Goal: Task Accomplishment & Management: Use online tool/utility

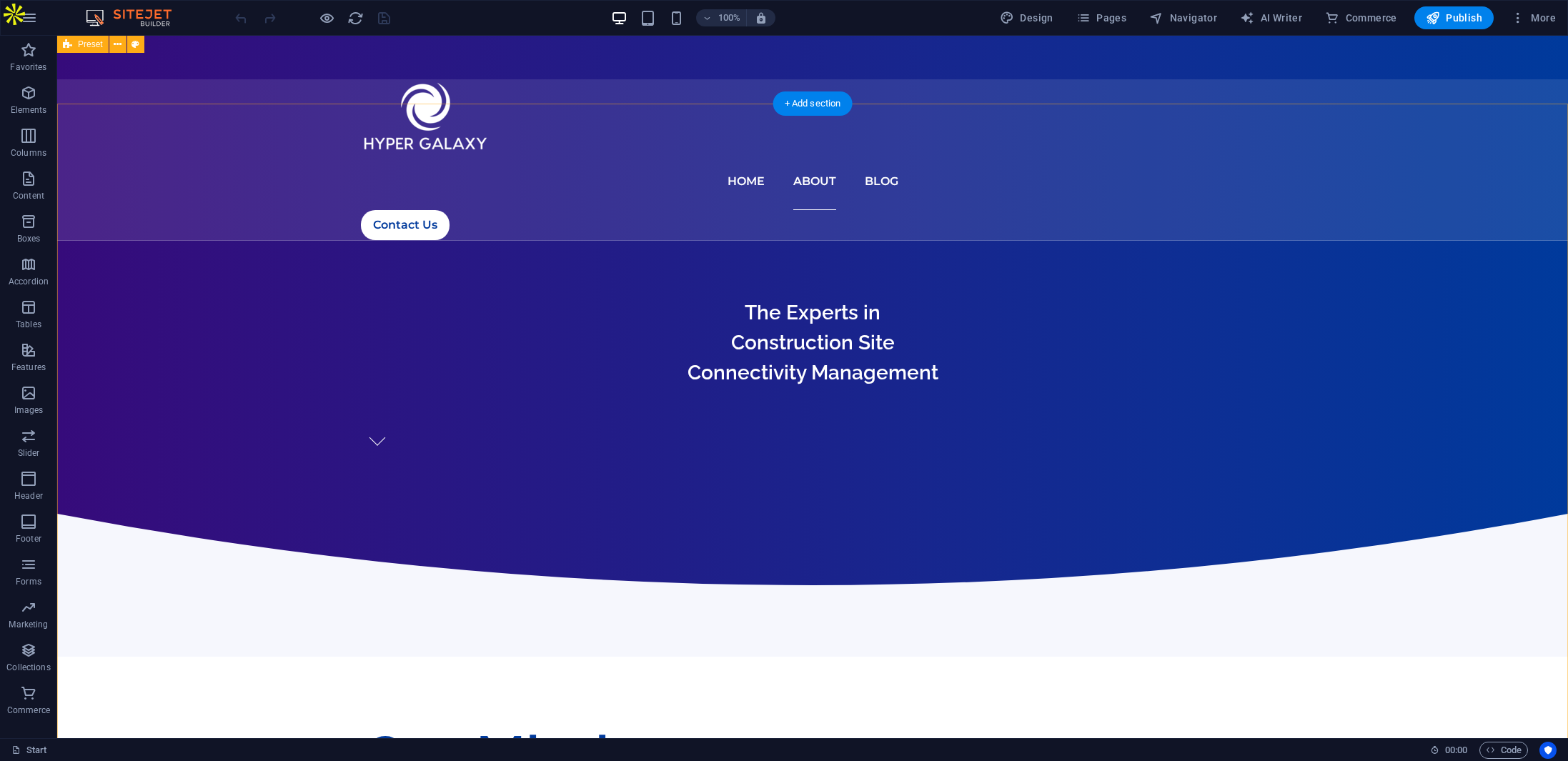
scroll to position [559, 0]
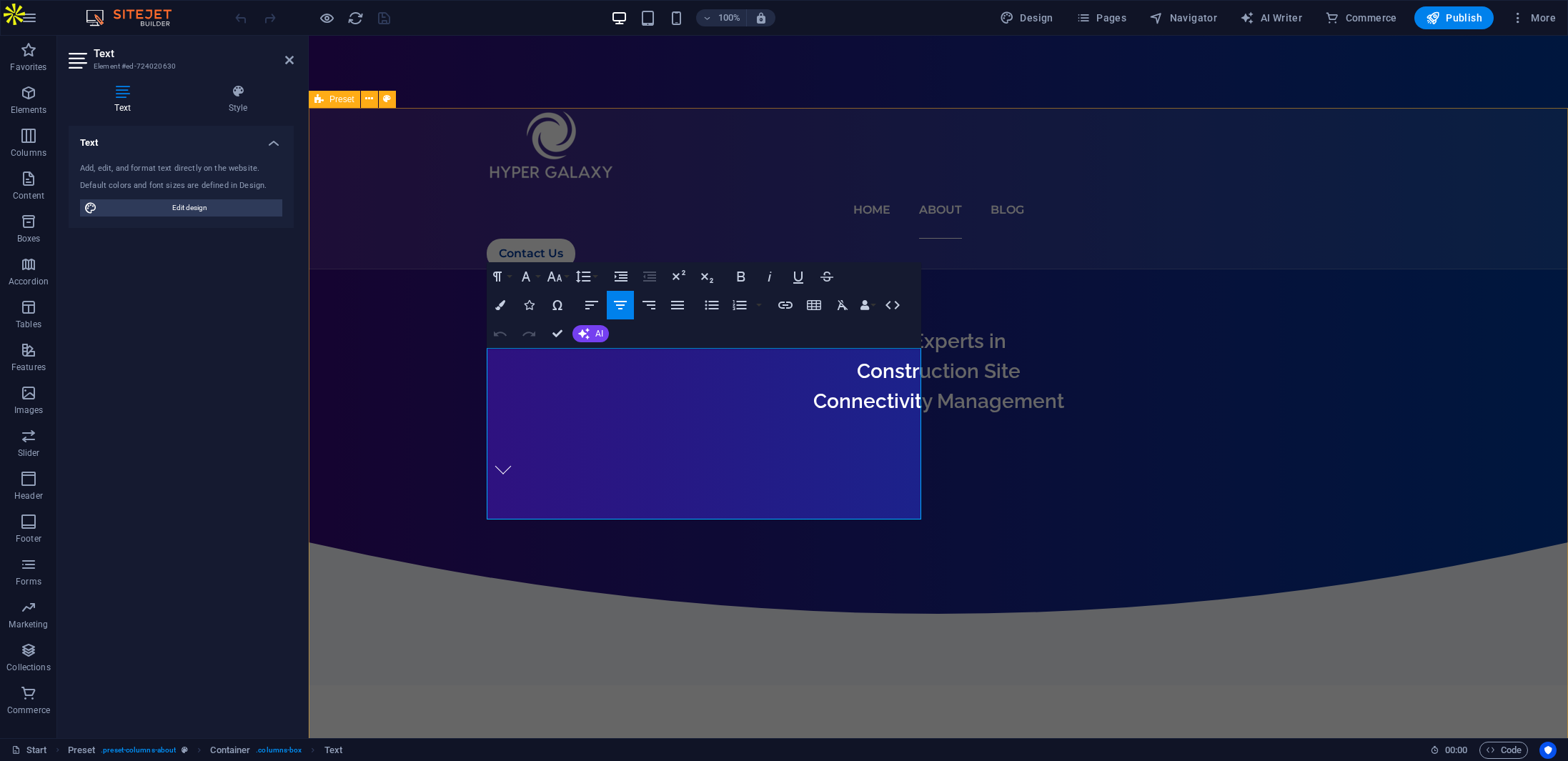
drag, startPoint x: 895, startPoint y: 512, endPoint x: 484, endPoint y: 348, distance: 442.5
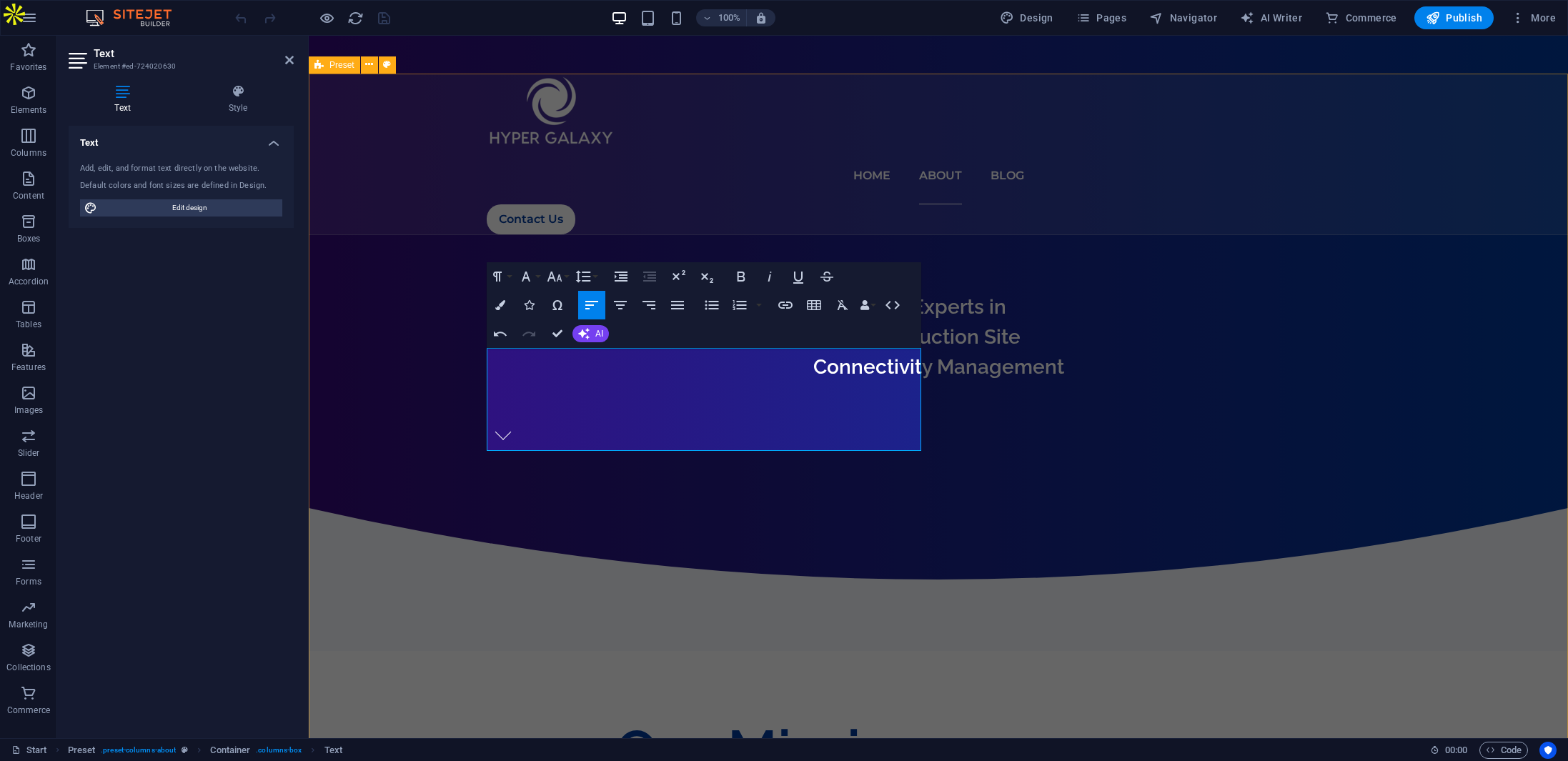
scroll to position [3796, 0]
click at [622, 305] on icon "button" at bounding box center [620, 305] width 13 height 9
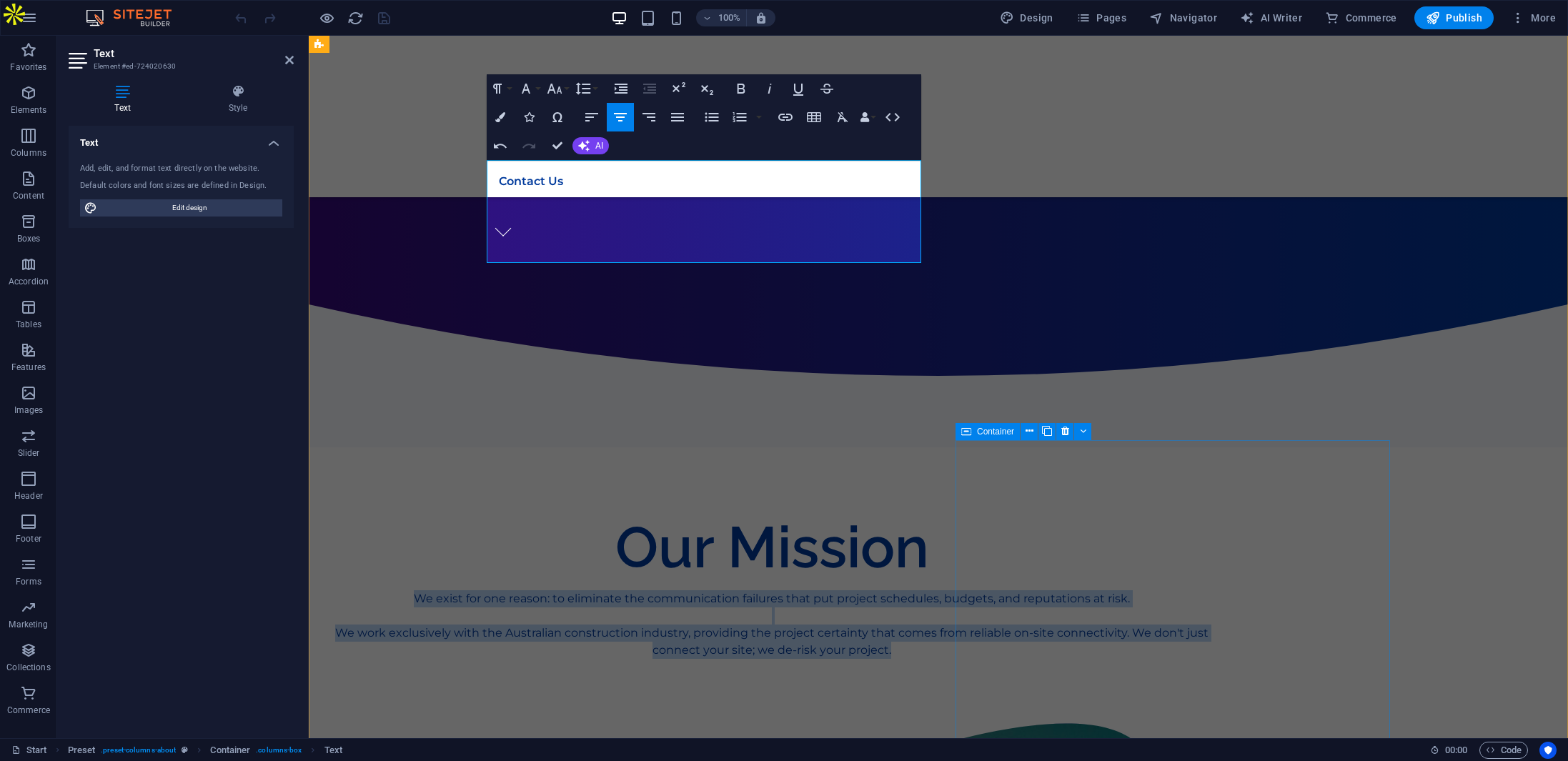
scroll to position [674, 0]
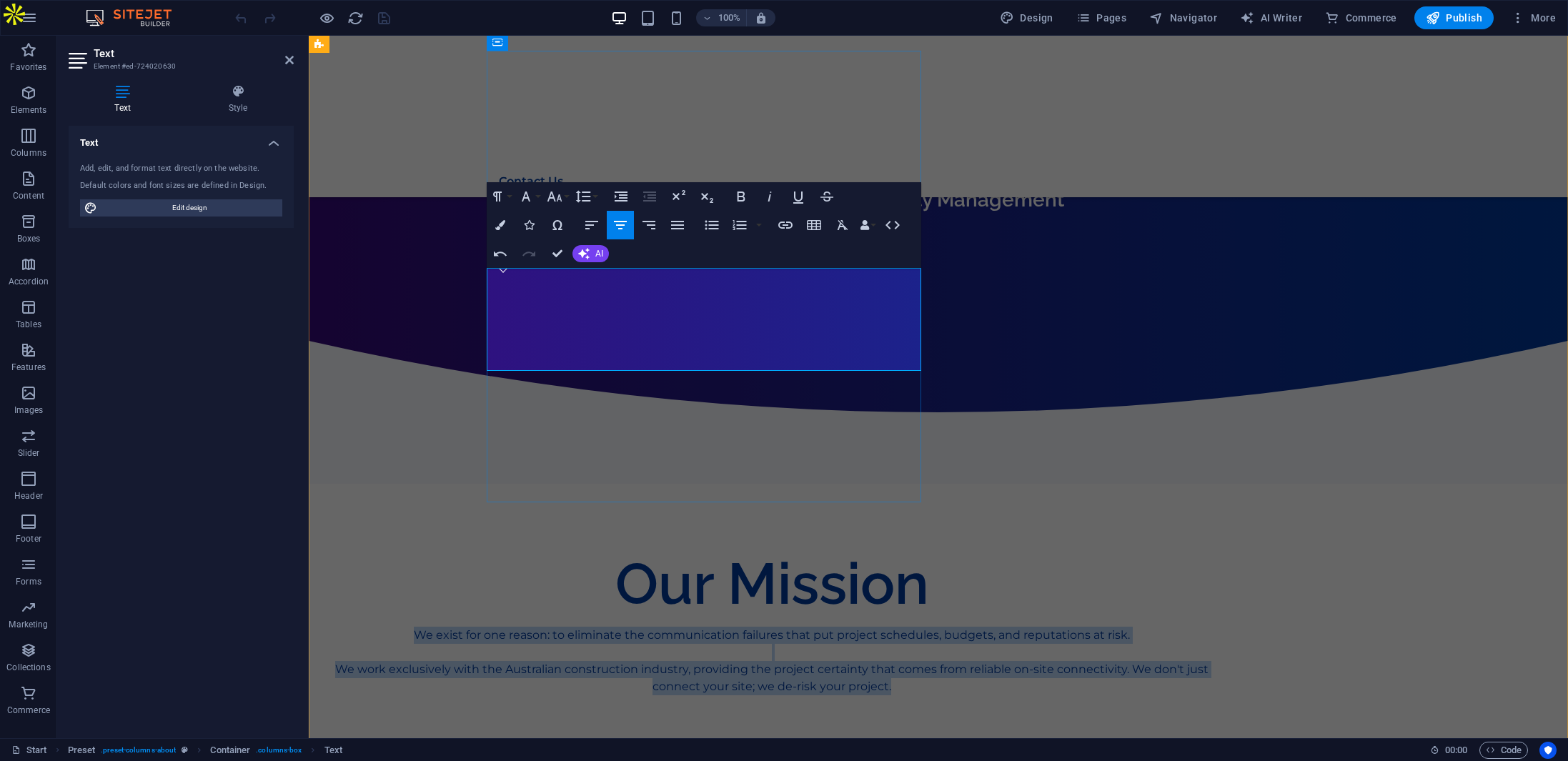
click at [671, 627] on p "We exist for one reason: to eliminate the communication failures that put proje…" at bounding box center [772, 635] width 903 height 17
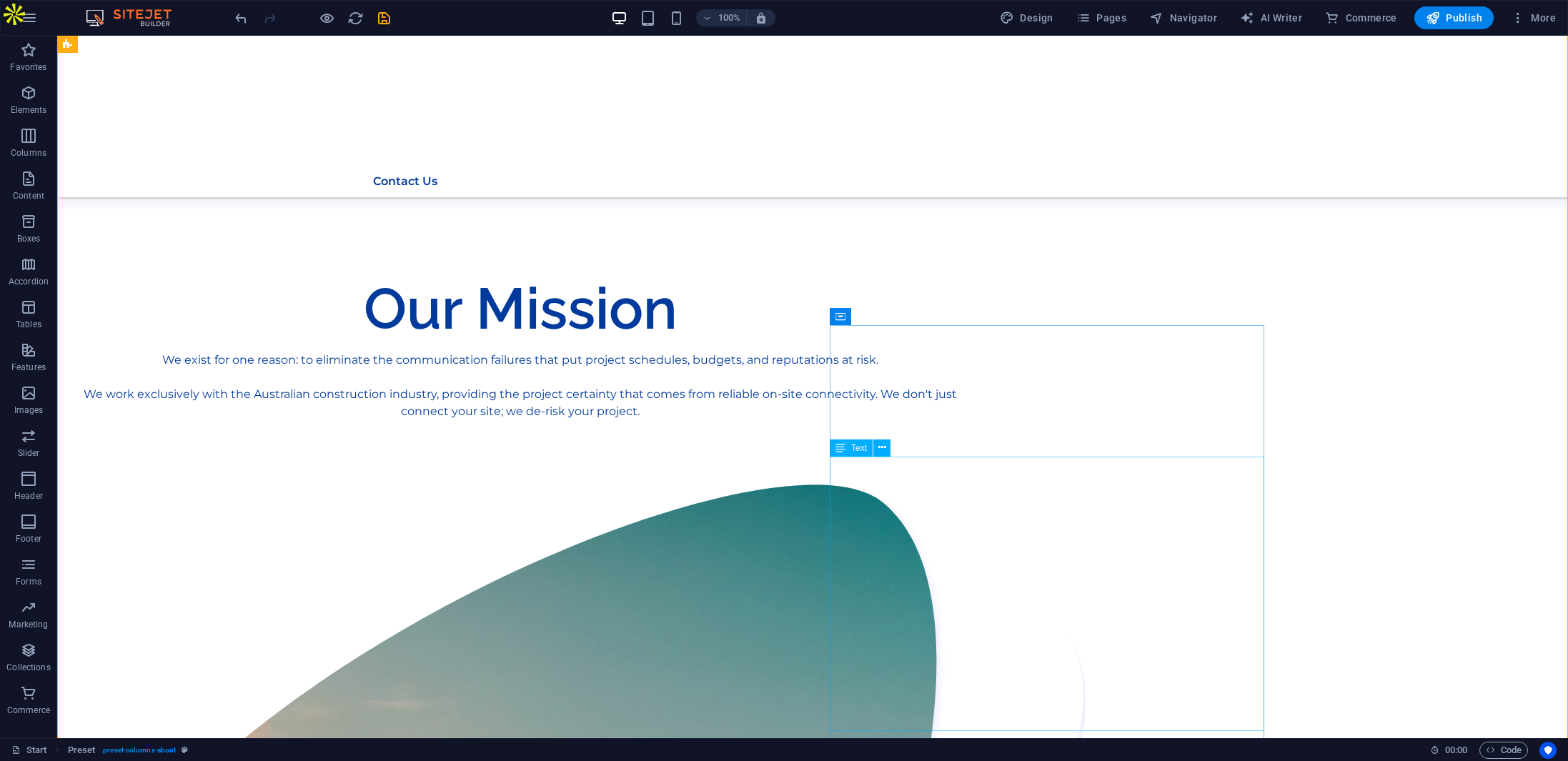
scroll to position [994, 0]
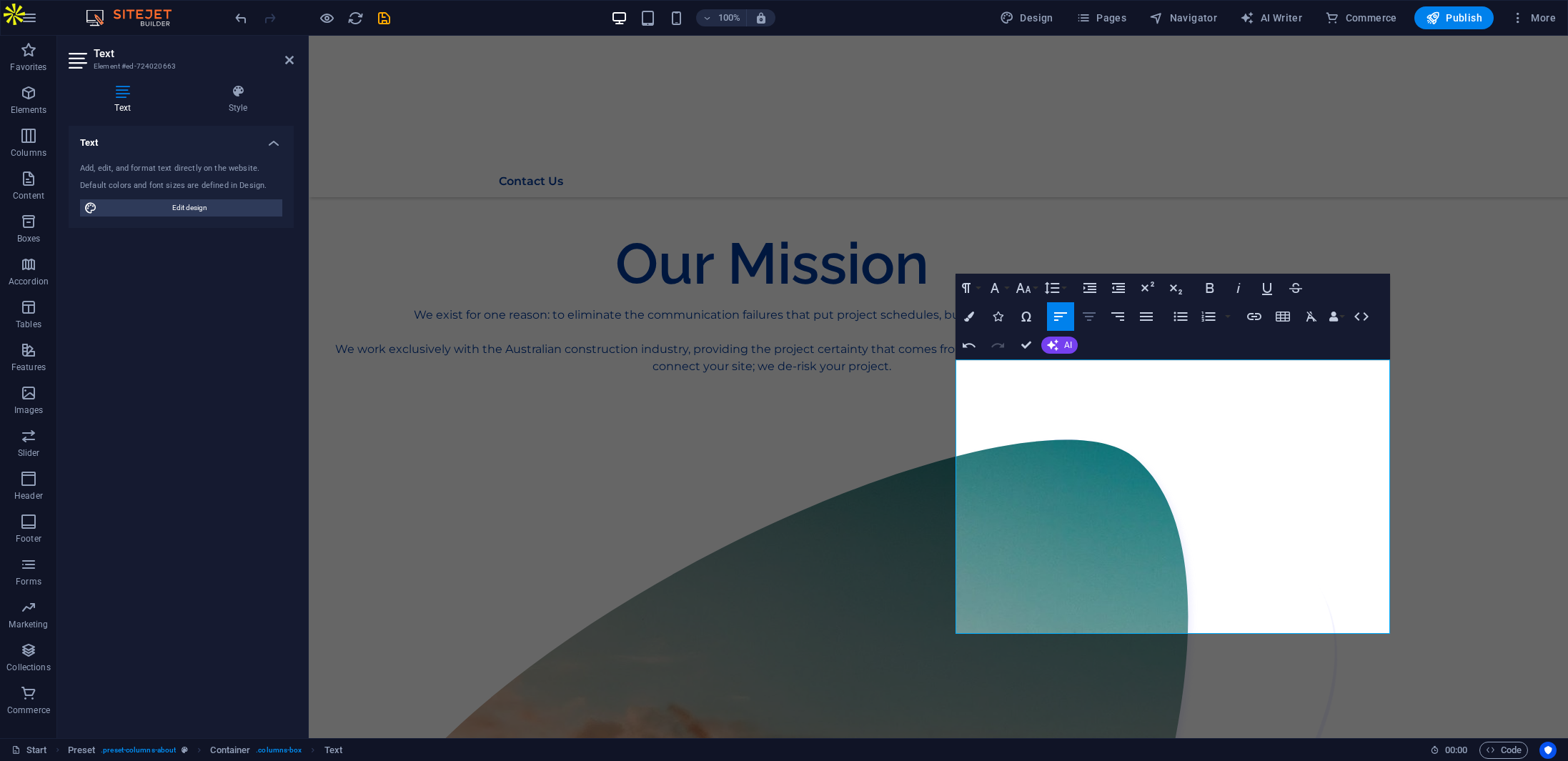
click at [1091, 318] on icon "button" at bounding box center [1090, 316] width 17 height 17
click at [1061, 315] on icon "button" at bounding box center [1061, 316] width 17 height 17
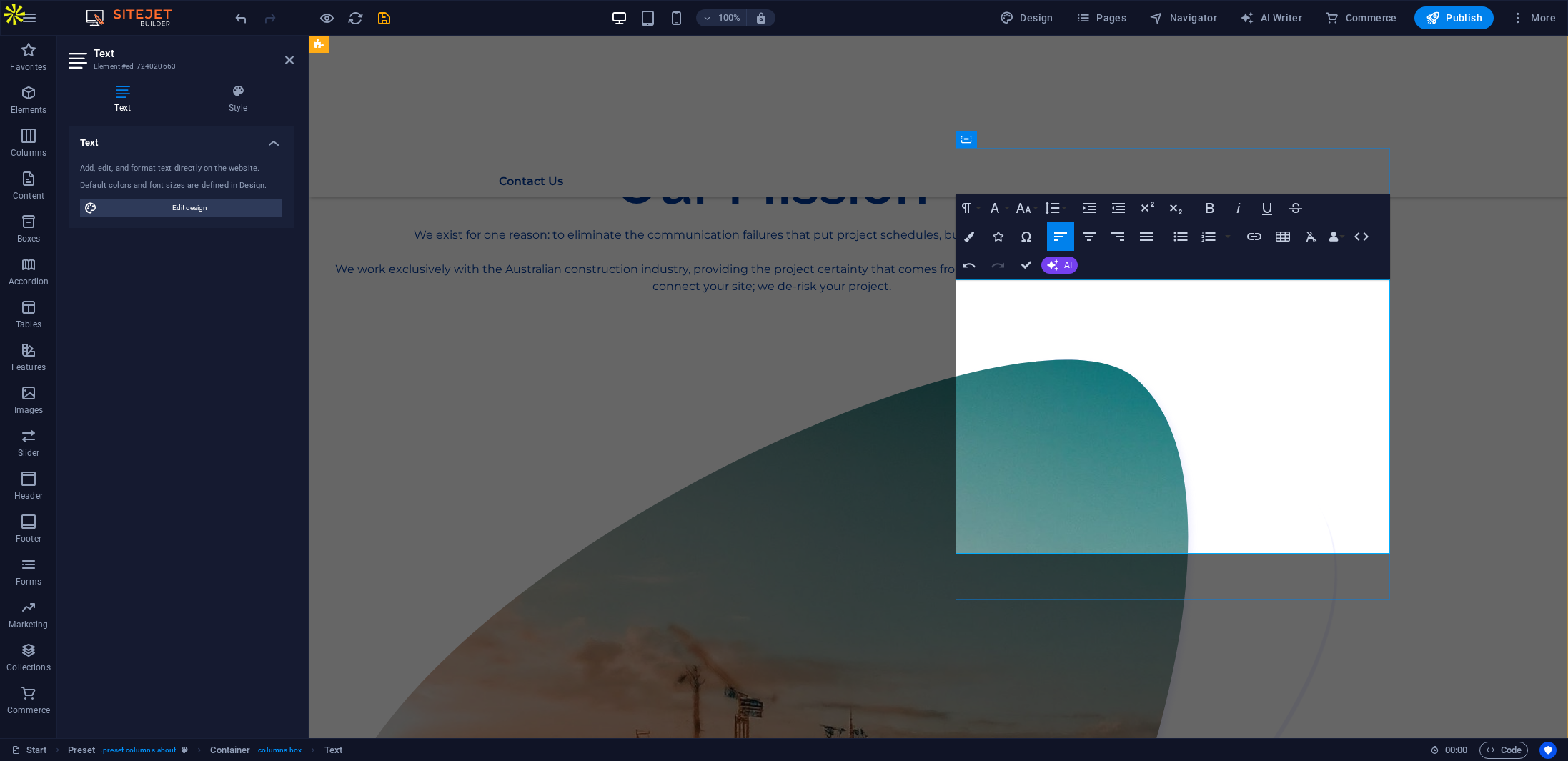
click at [1183, 242] on icon "button" at bounding box center [1181, 237] width 17 height 17
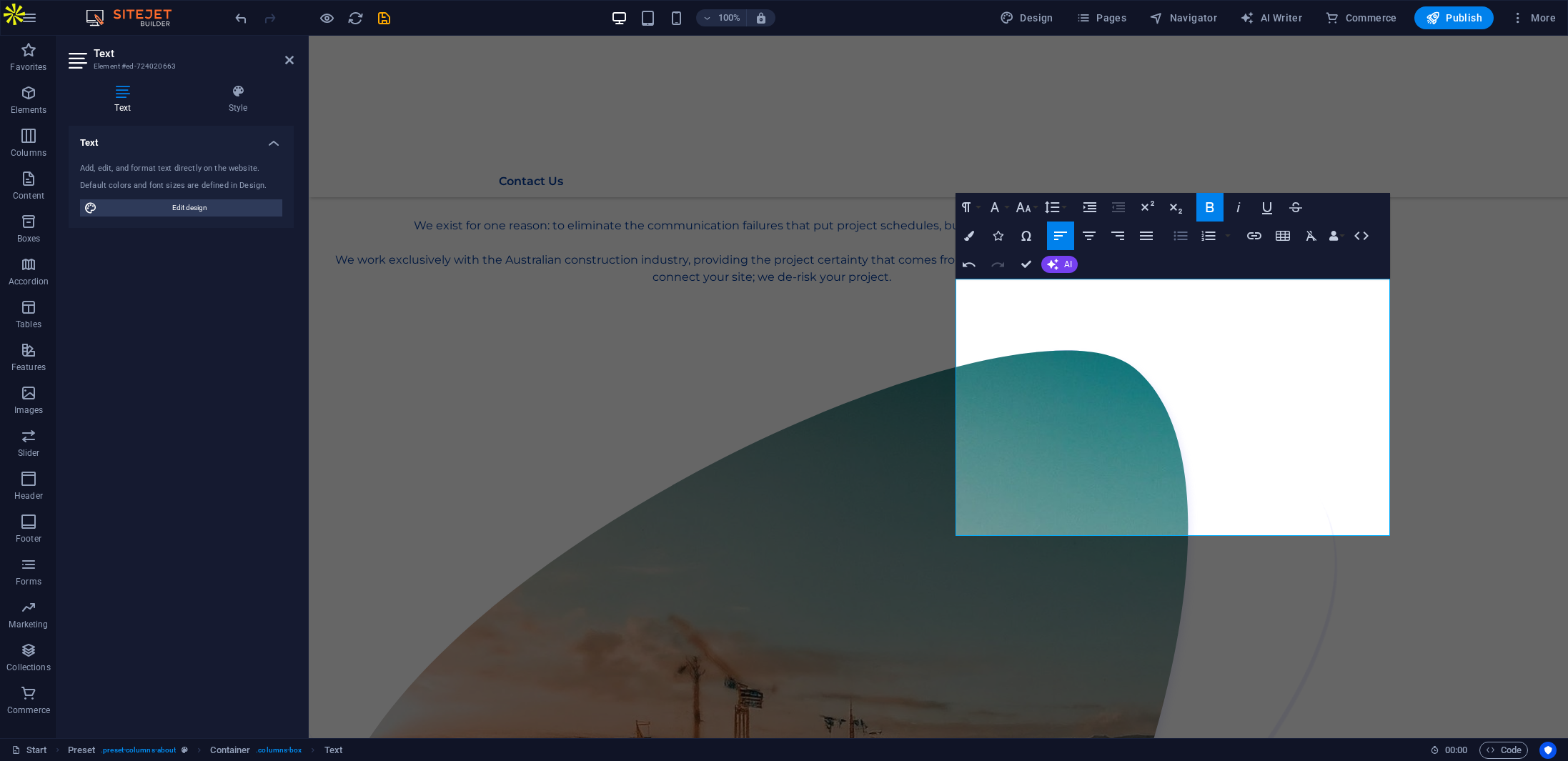
click at [1183, 242] on icon "button" at bounding box center [1181, 236] width 17 height 17
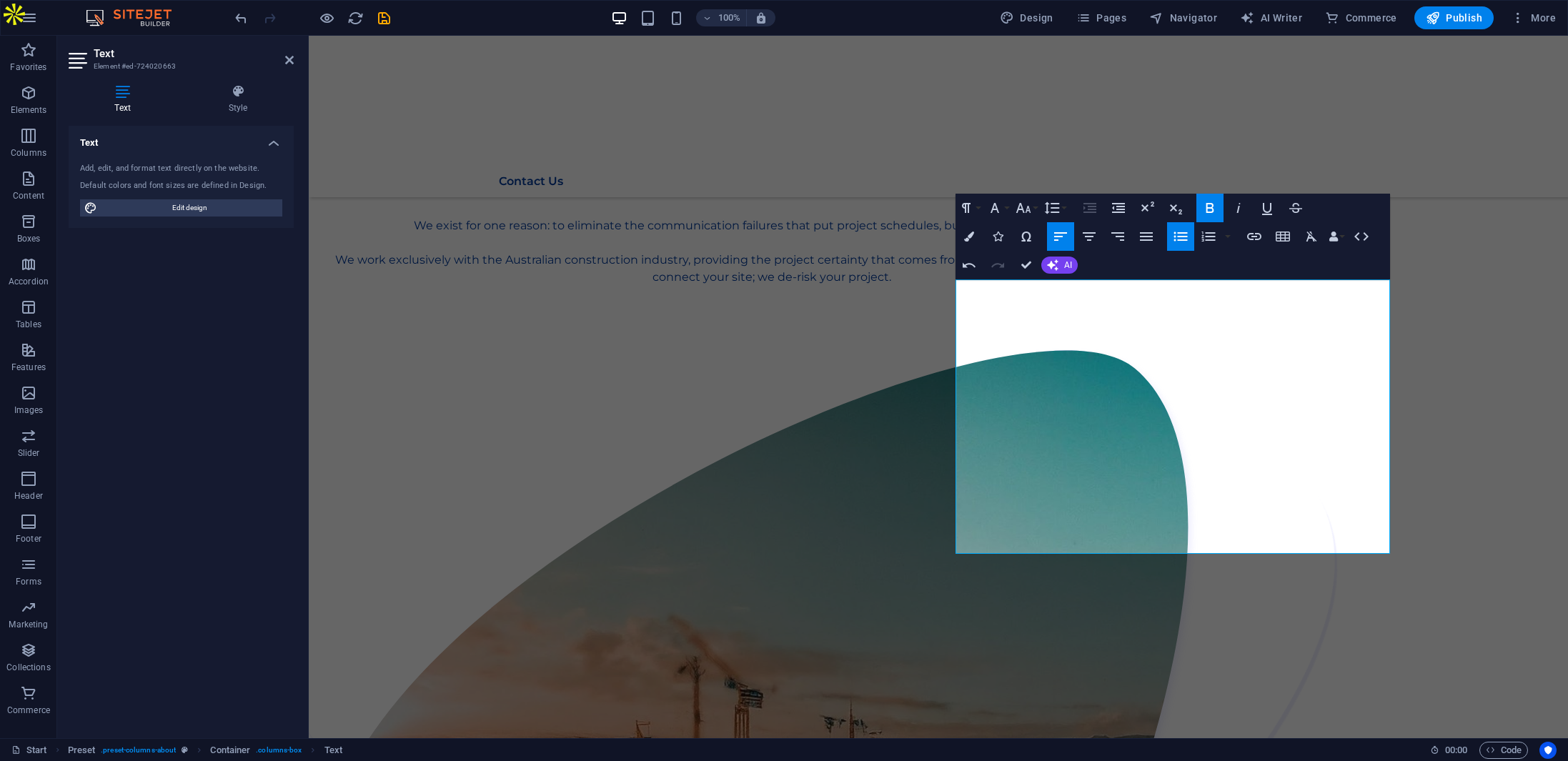
scroll to position [1074, 0]
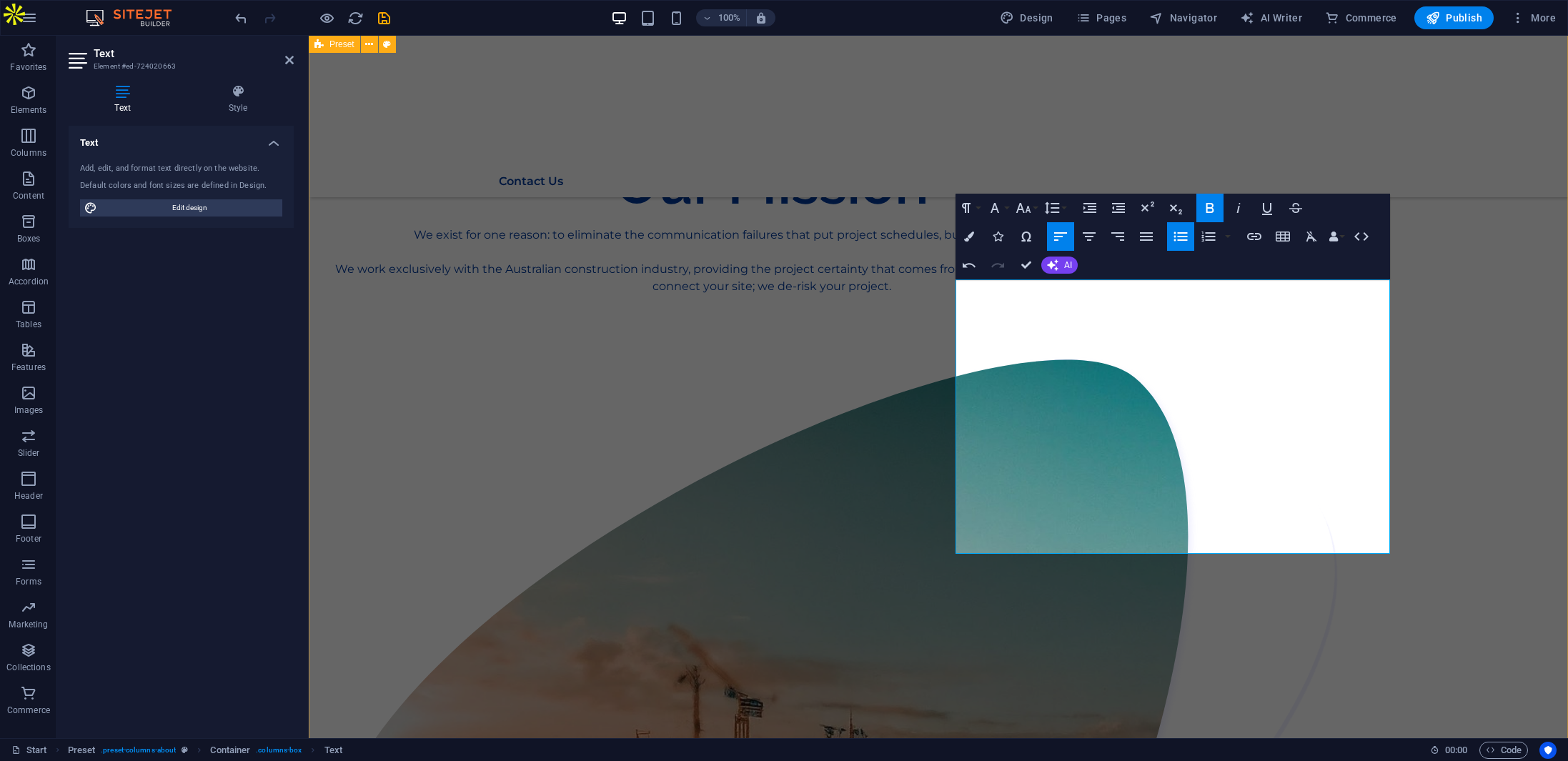
drag, startPoint x: 1067, startPoint y: 372, endPoint x: 1023, endPoint y: 283, distance: 99.3
click at [1091, 237] on icon "button" at bounding box center [1090, 237] width 17 height 17
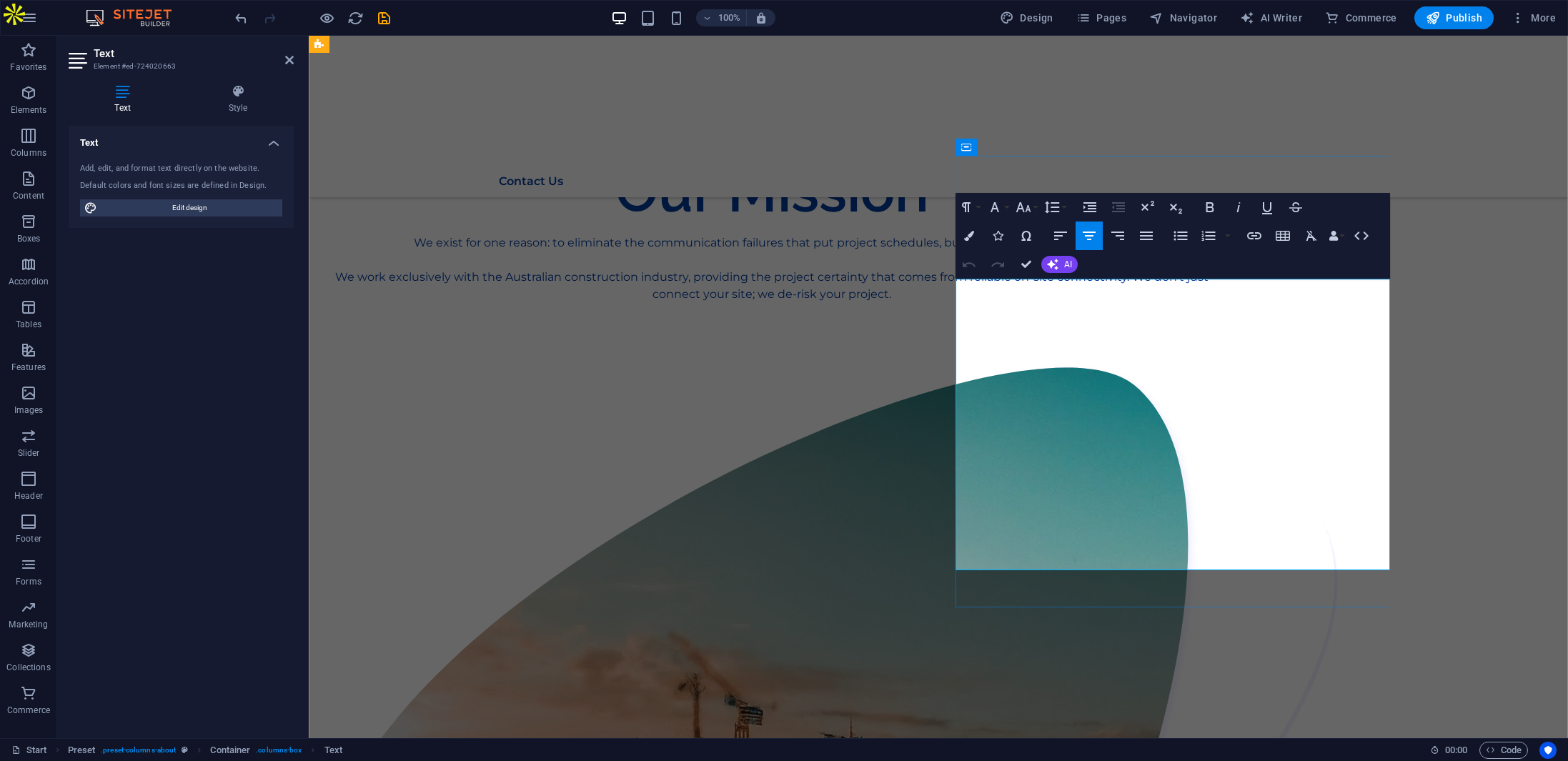
click at [1057, 232] on icon "button" at bounding box center [1060, 236] width 13 height 9
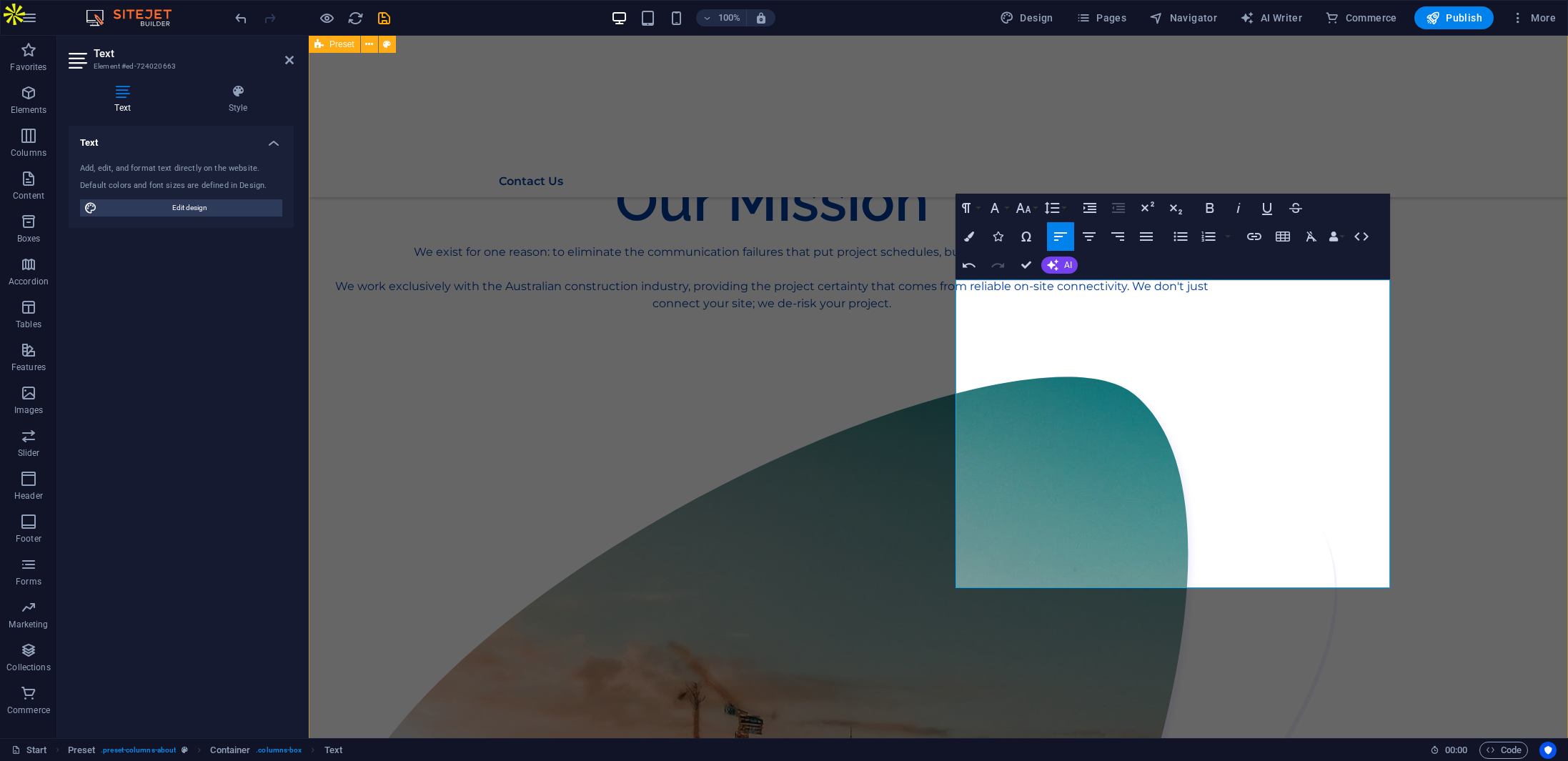
drag, startPoint x: 1375, startPoint y: 394, endPoint x: 946, endPoint y: 290, distance: 441.4
click at [1060, 235] on icon "button" at bounding box center [1060, 236] width 13 height 9
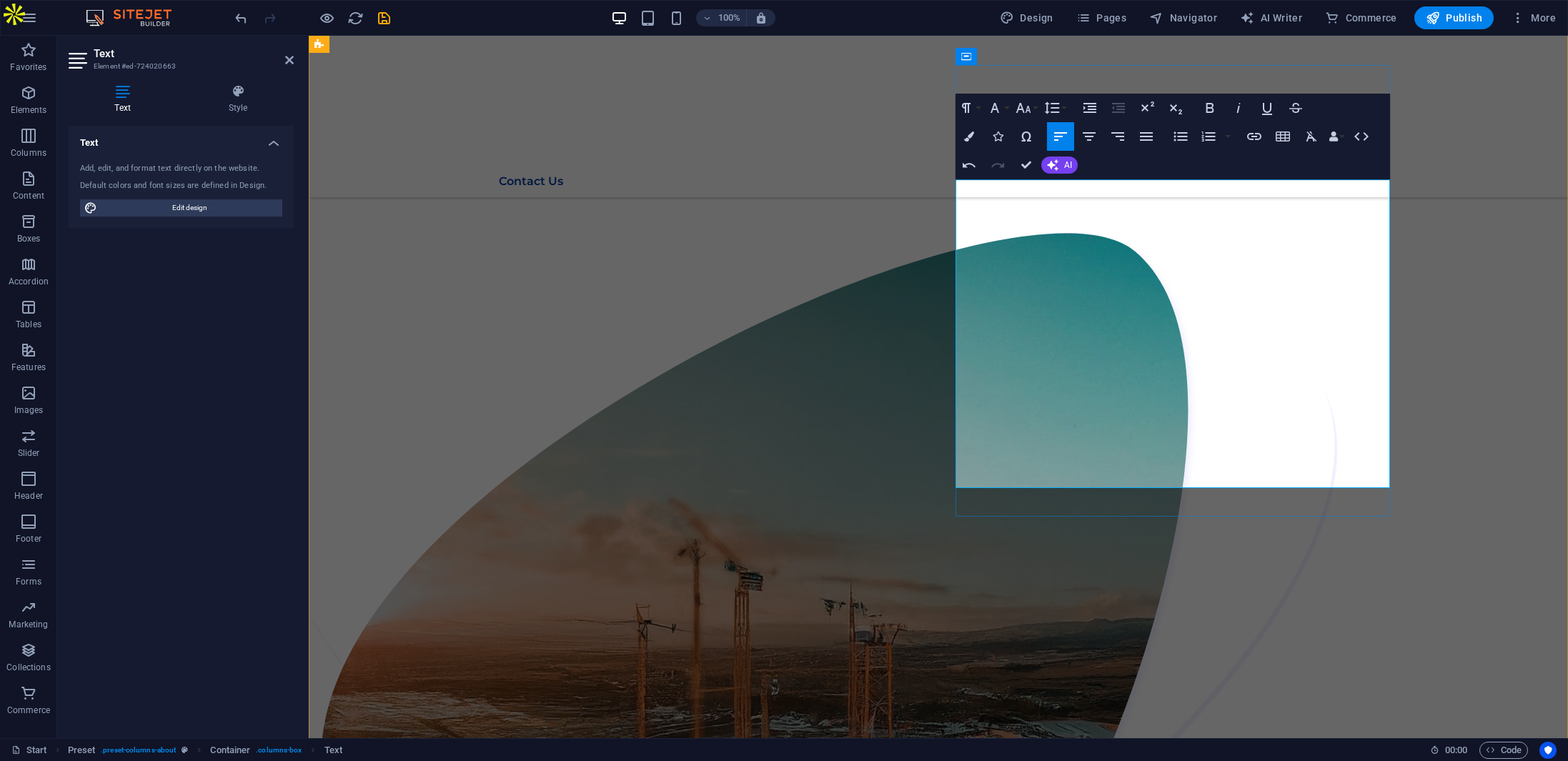
scroll to position [1217, 0]
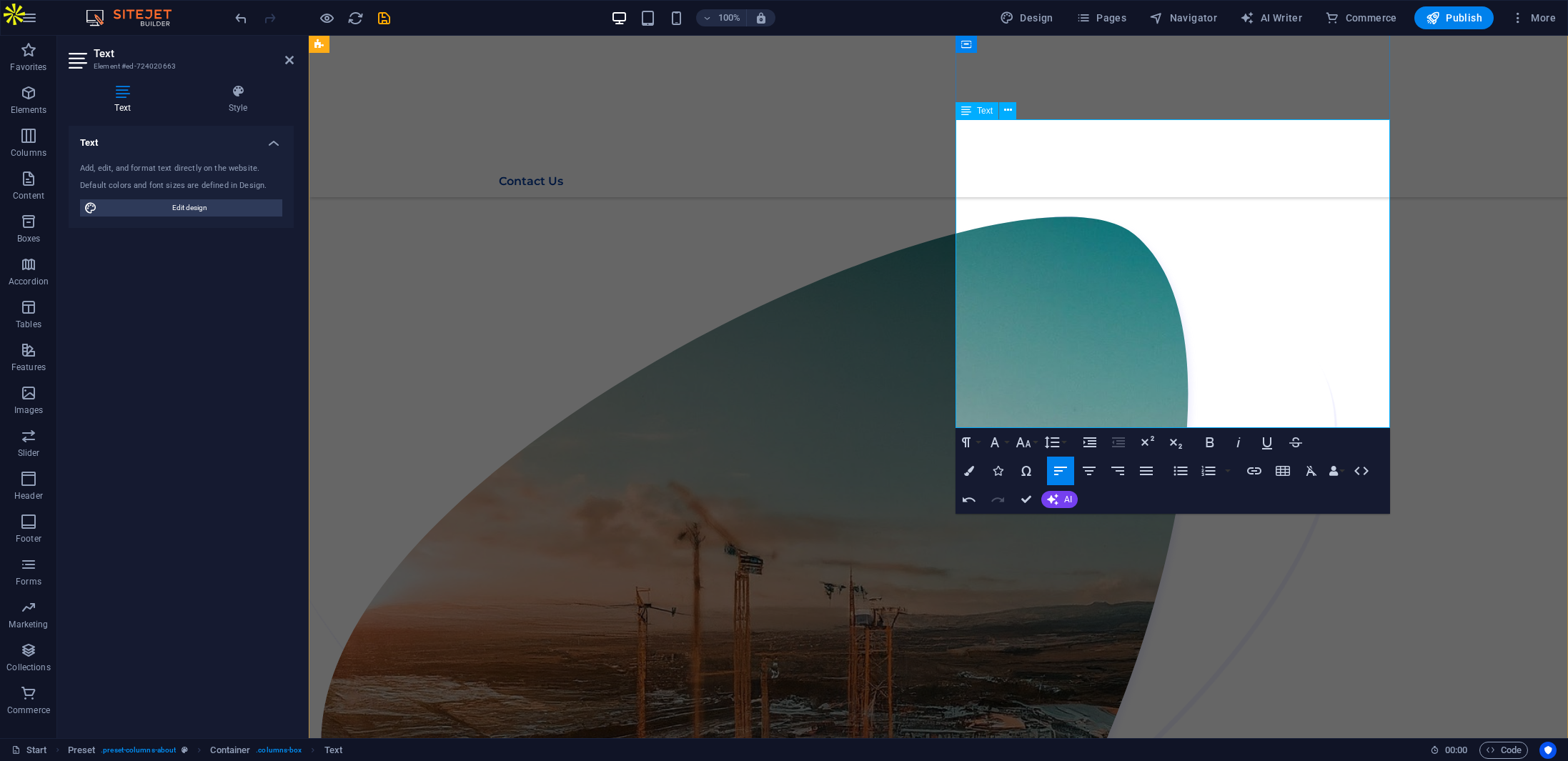
drag, startPoint x: 1188, startPoint y: 318, endPoint x: 1071, endPoint y: 318, distance: 117.0
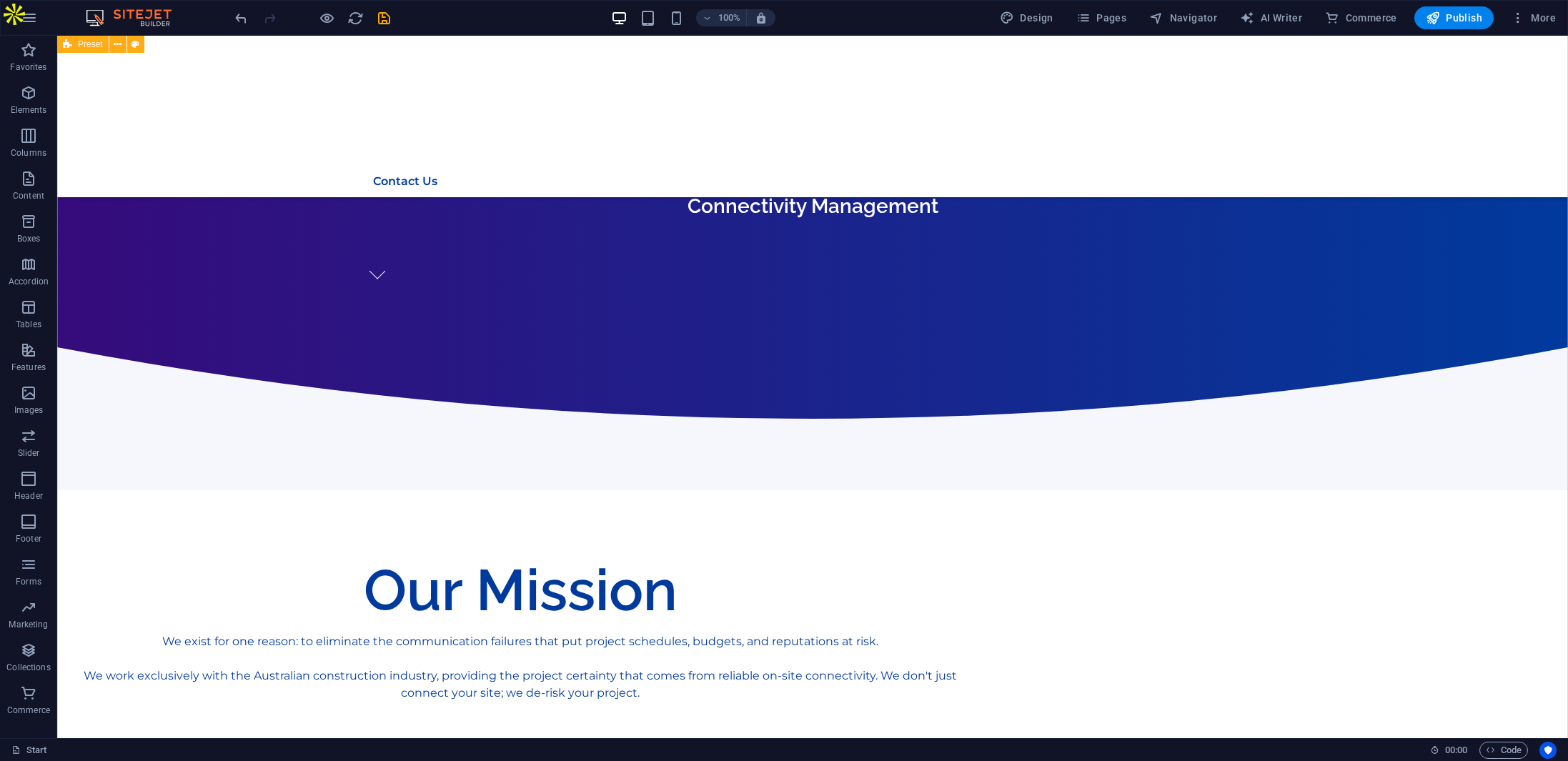
scroll to position [657, 0]
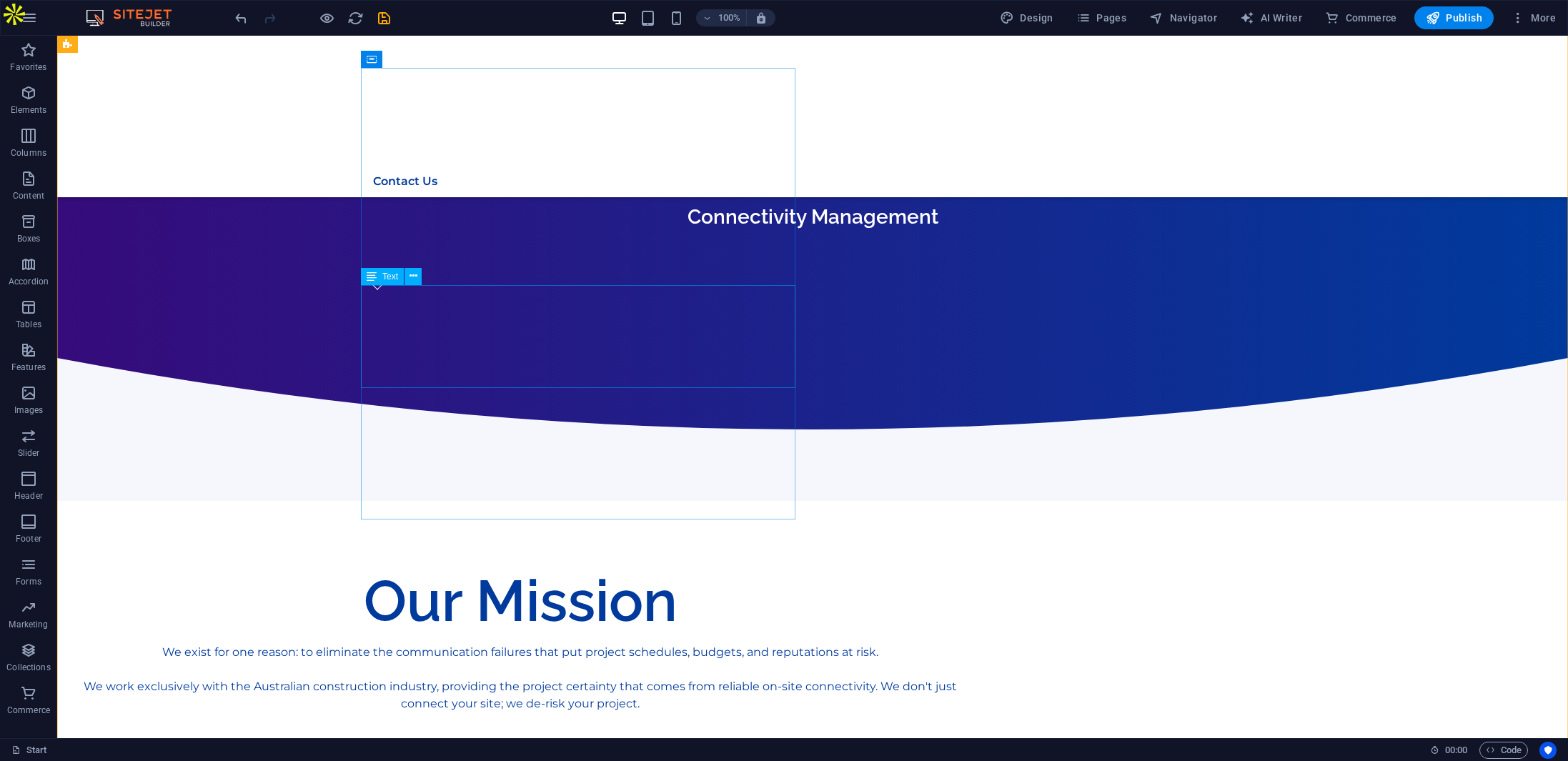
click at [609, 644] on div "We exist for one reason: to eliminate the communication failures that put proje…" at bounding box center [521, 678] width 903 height 69
click at [667, 644] on div "We exist for one reason: to eliminate the communication failures that put proje…" at bounding box center [521, 678] width 903 height 69
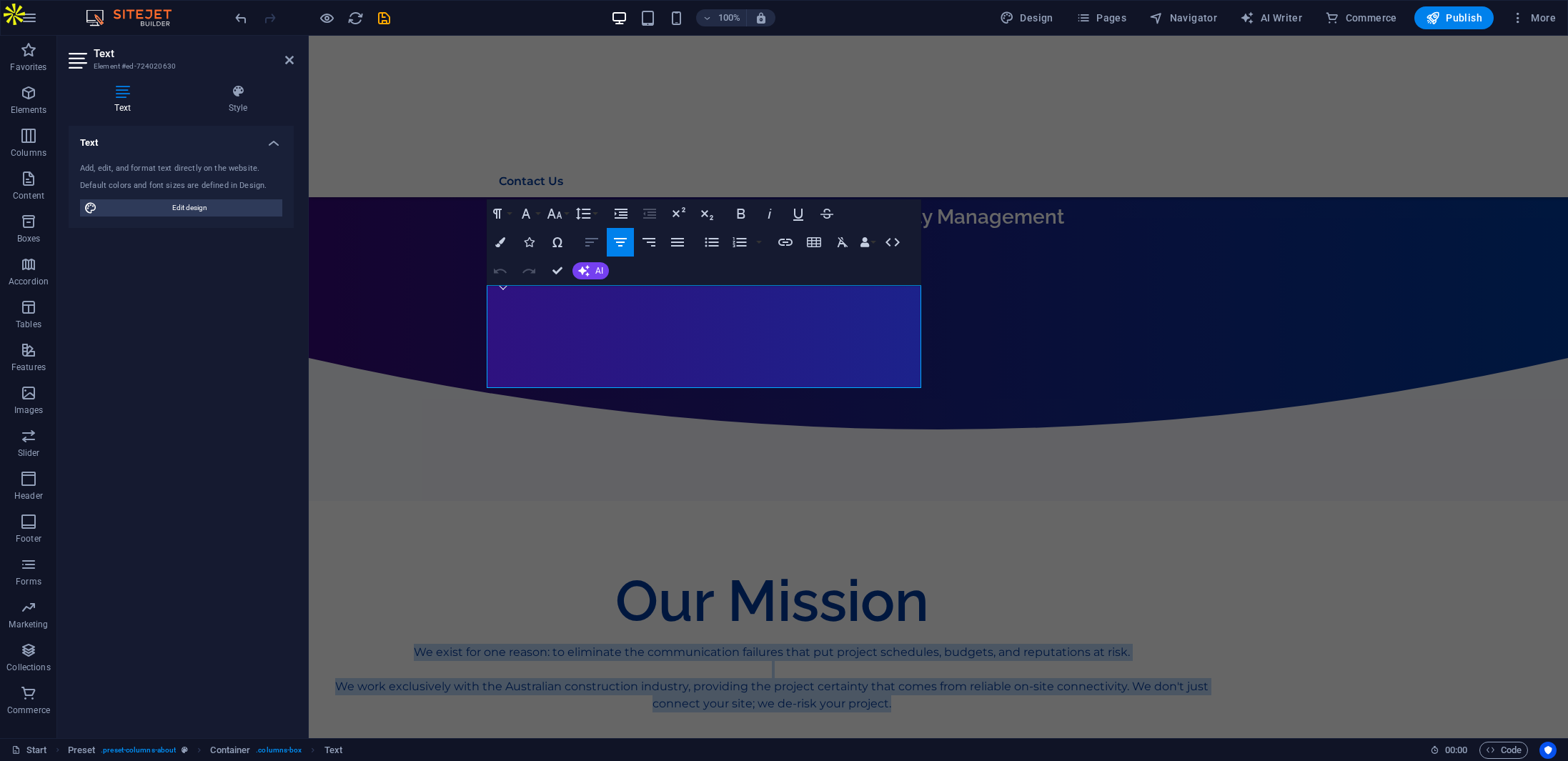
click at [588, 242] on icon "button" at bounding box center [592, 242] width 17 height 17
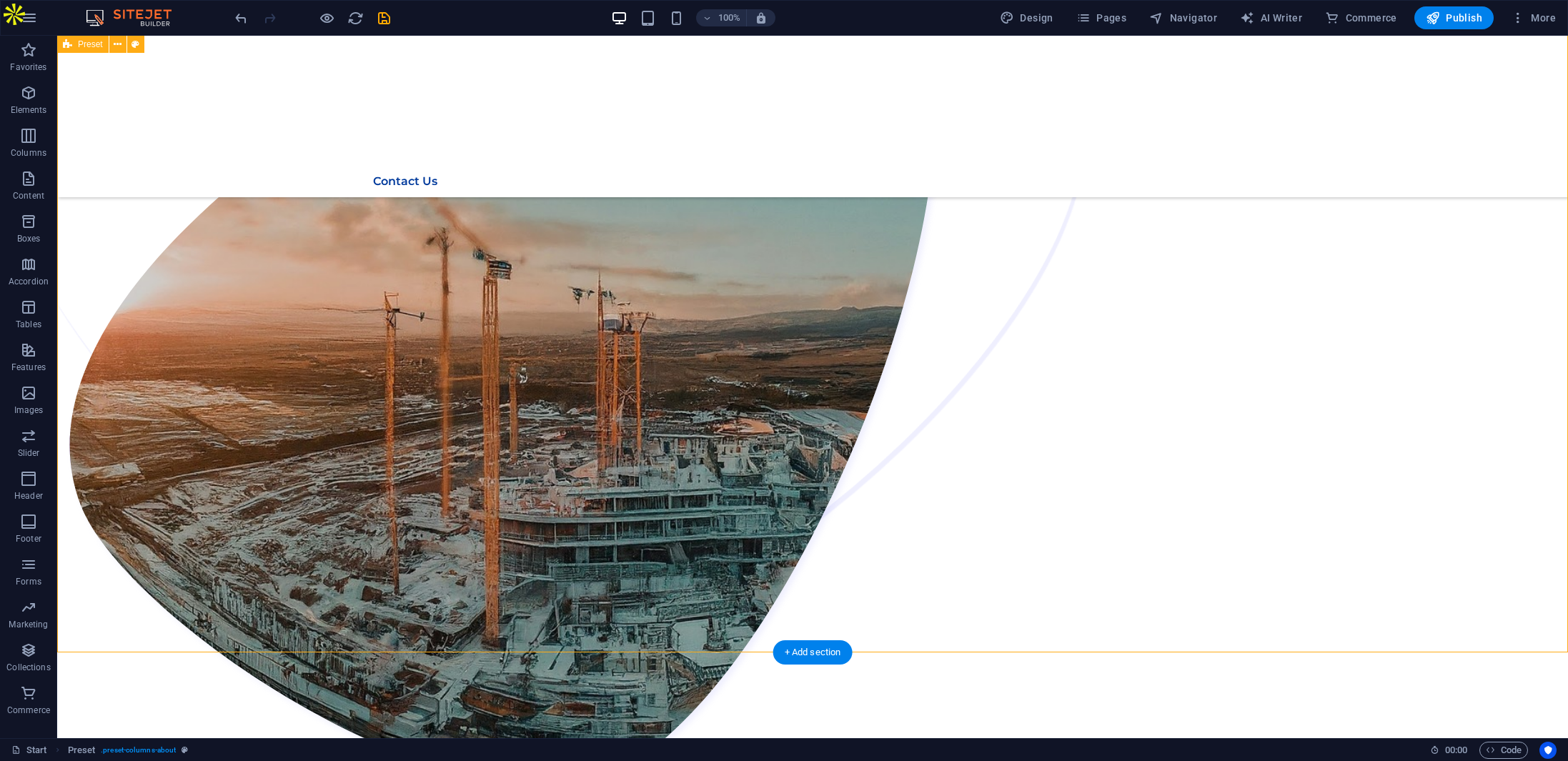
scroll to position [1538, 0]
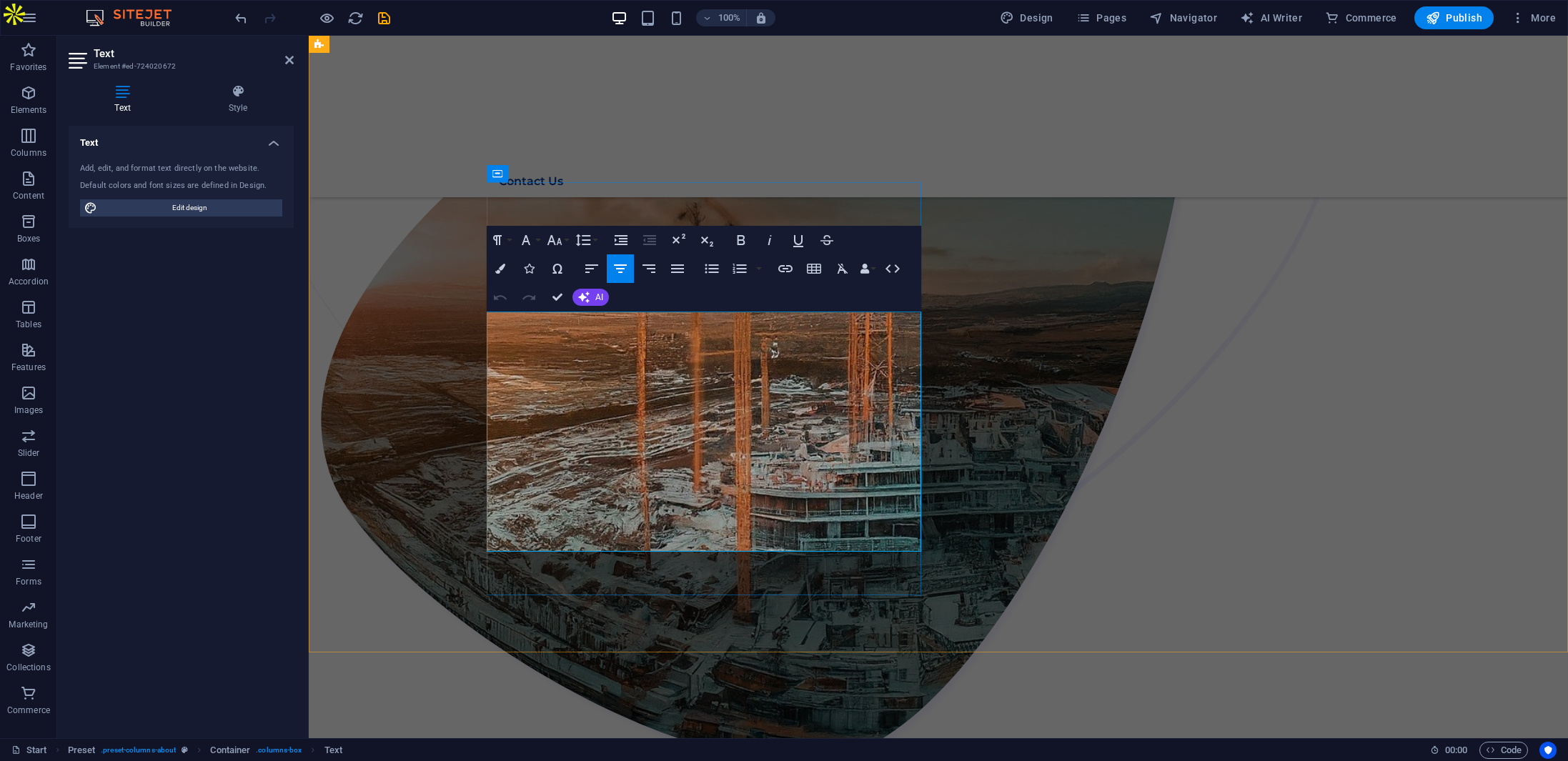
scroll to position [1597, 0]
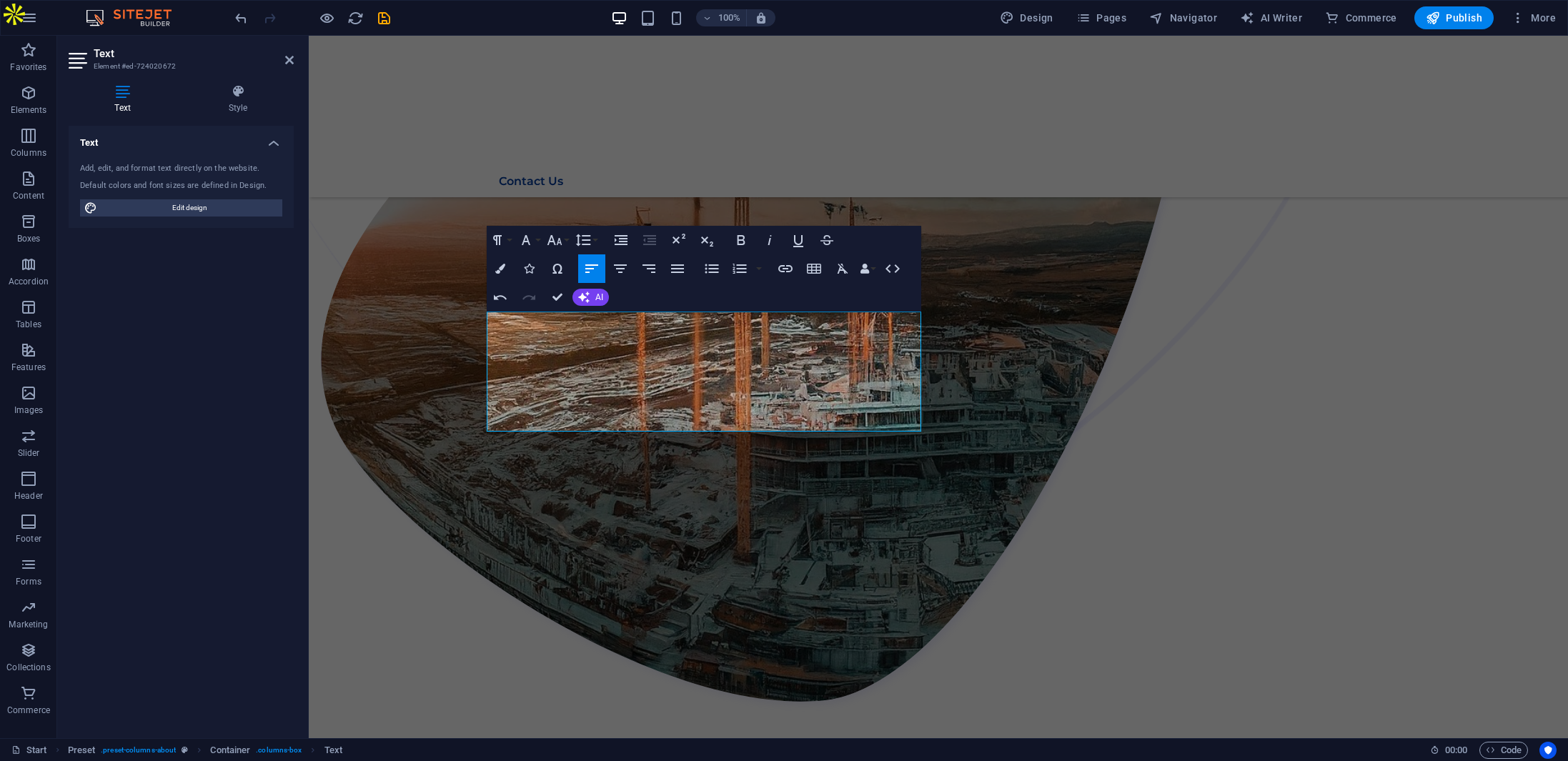
click at [592, 267] on icon "button" at bounding box center [592, 269] width 17 height 17
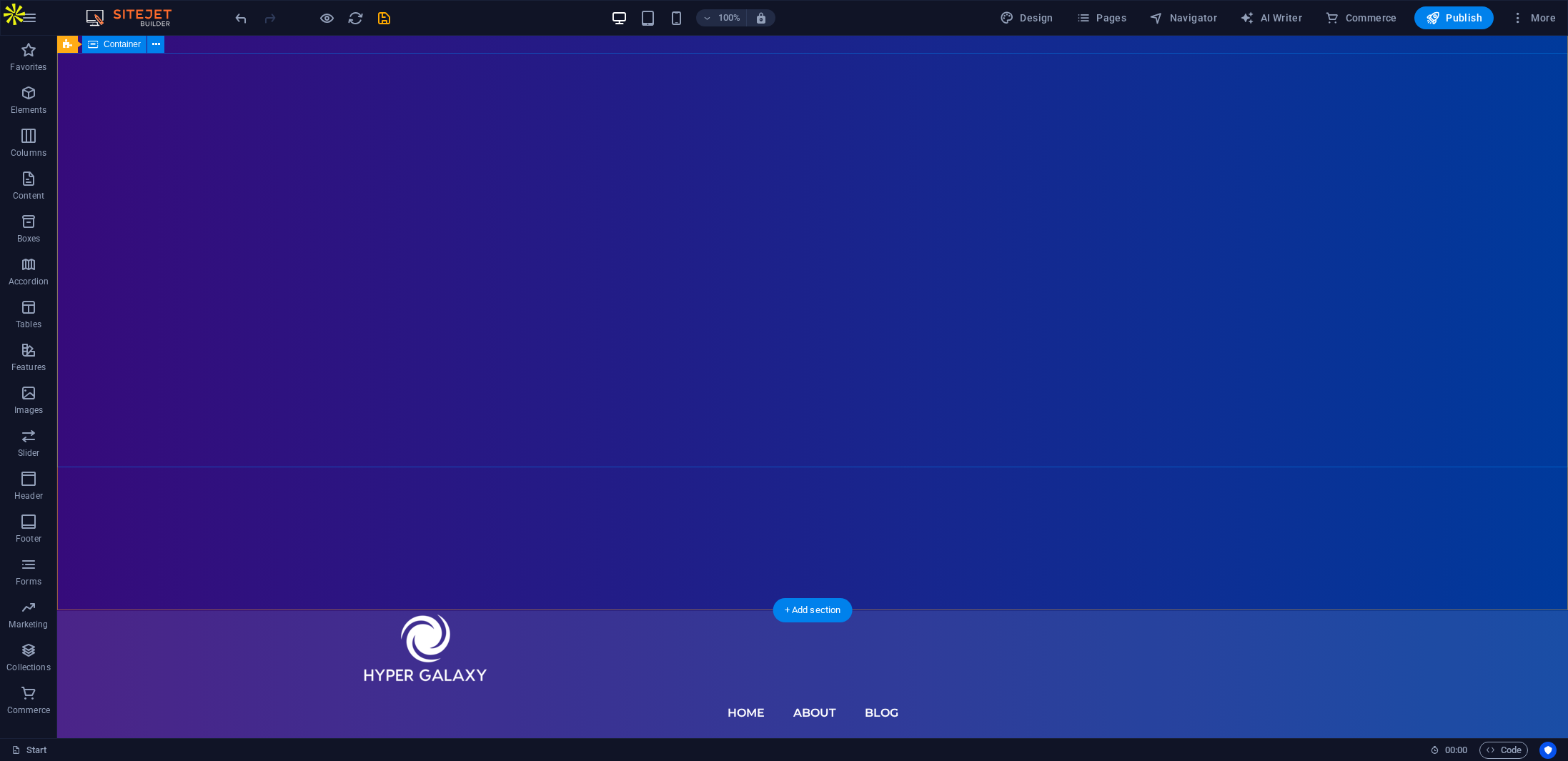
scroll to position [0, 0]
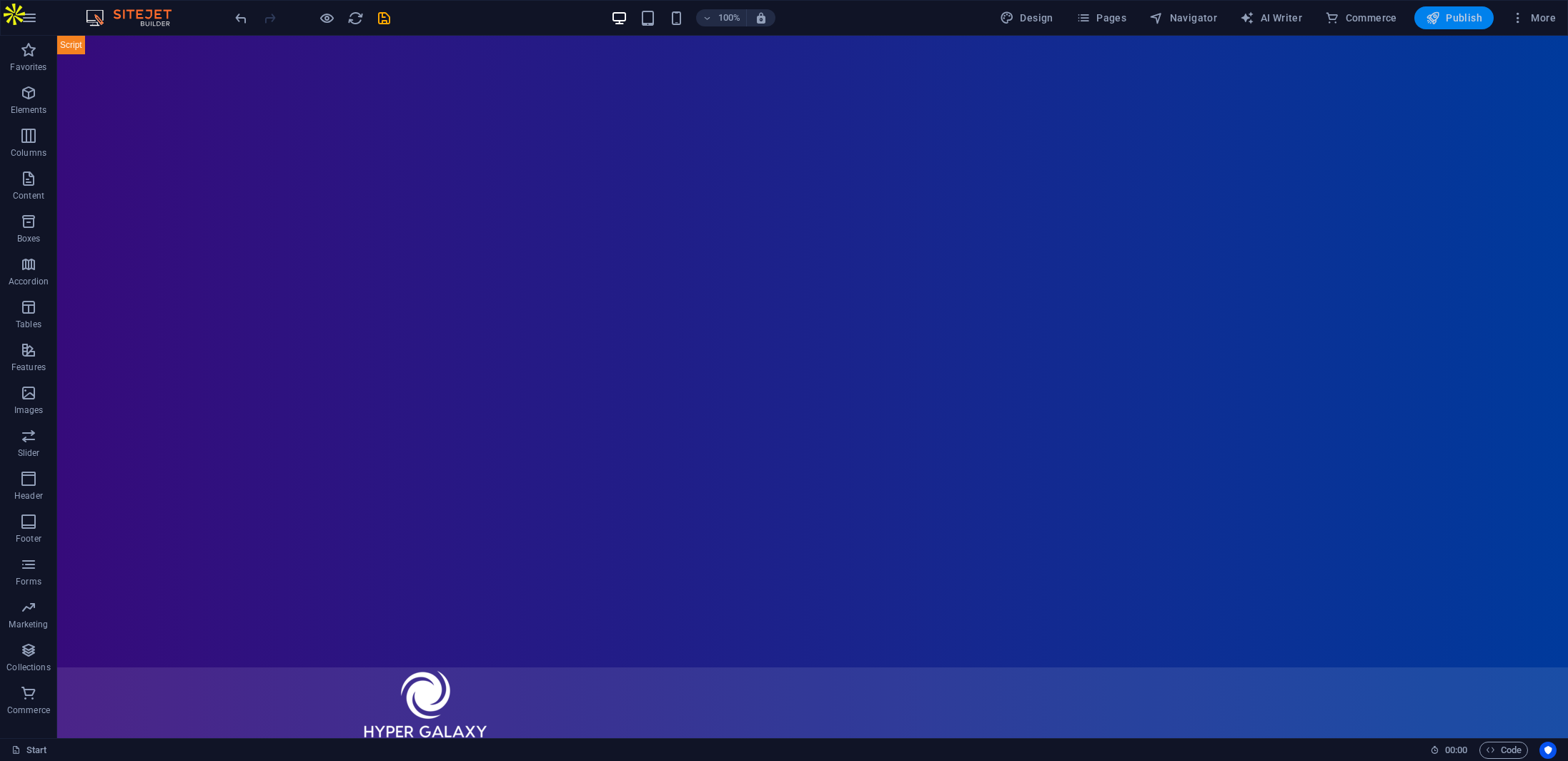
click at [1467, 19] on span "Publish" at bounding box center [1454, 17] width 57 height 15
click at [1104, 16] on span "Pages" at bounding box center [1102, 17] width 50 height 15
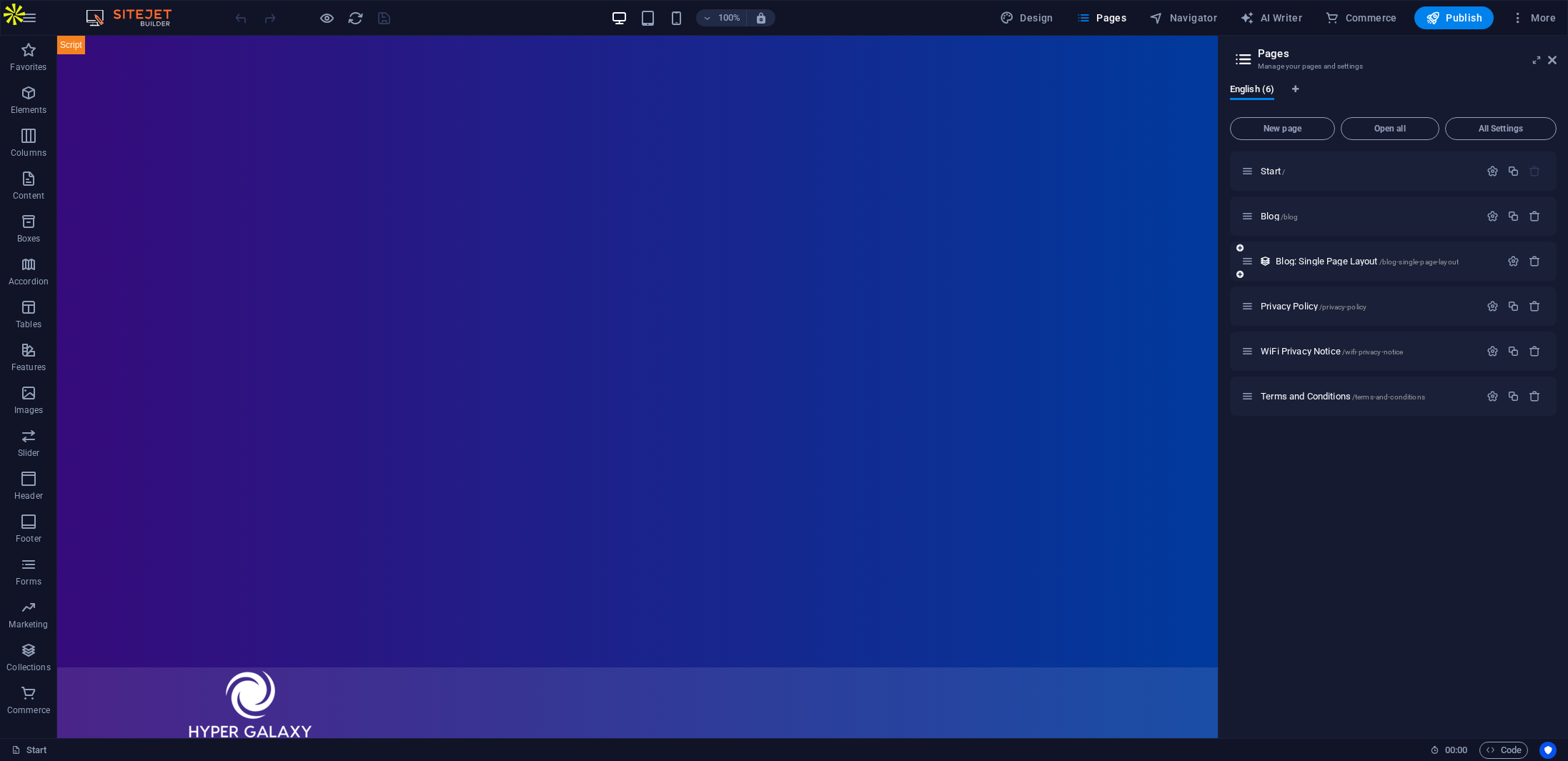
click at [1247, 260] on icon at bounding box center [1247, 261] width 12 height 12
click at [1534, 219] on icon "button" at bounding box center [1535, 216] width 12 height 12
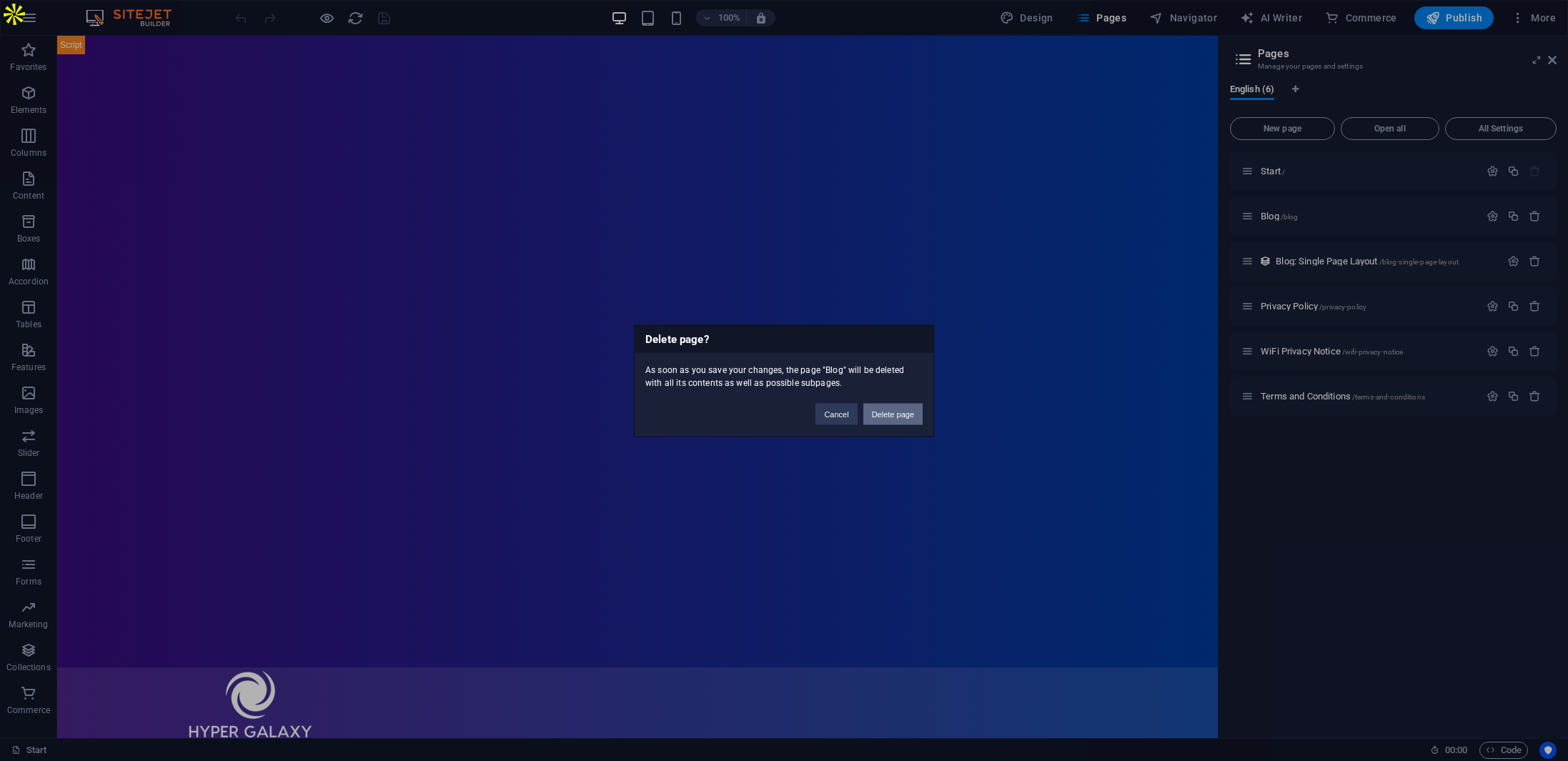
click at [903, 412] on button "Delete page" at bounding box center [893, 414] width 59 height 22
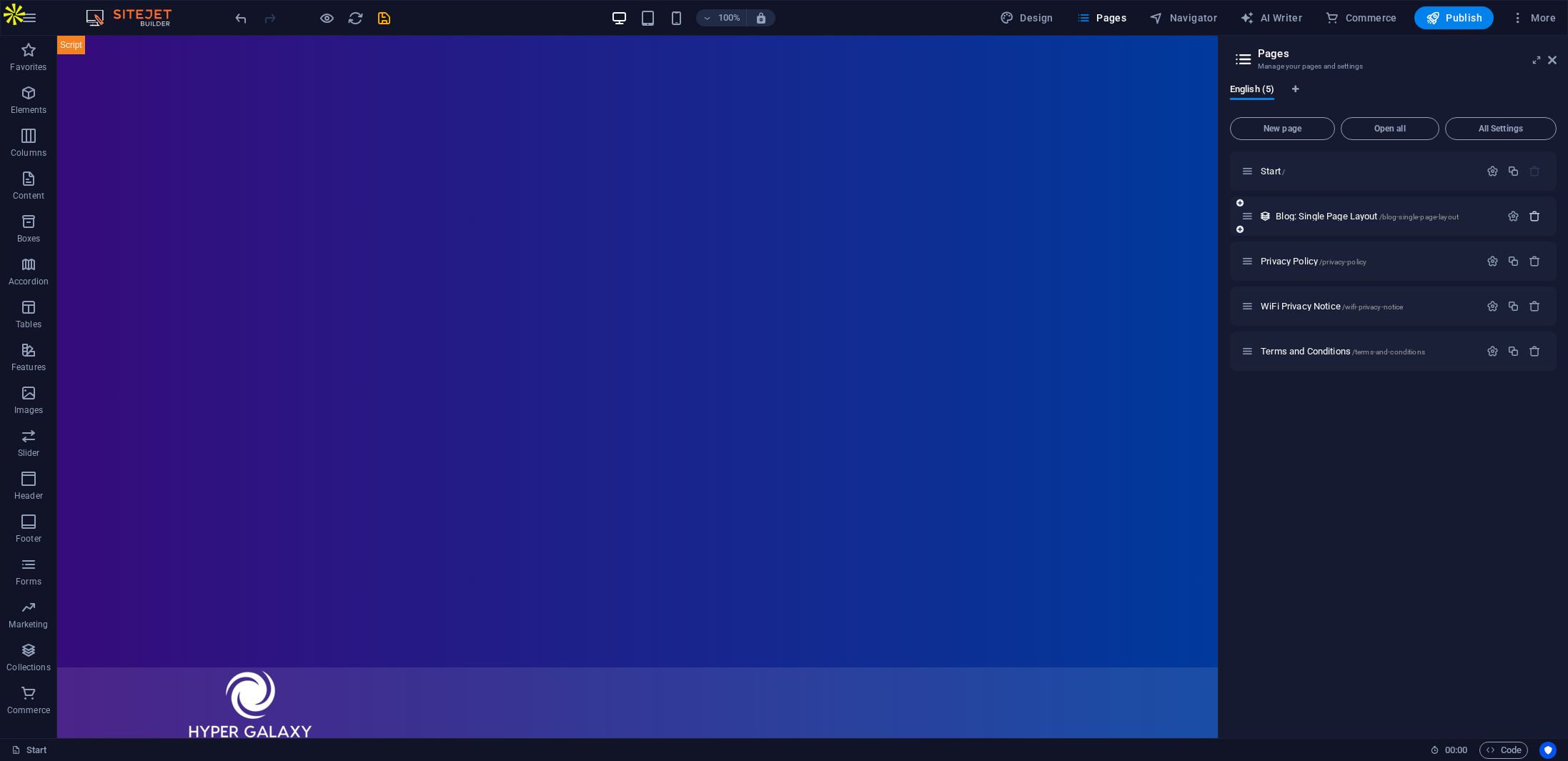
click at [1537, 215] on icon "button" at bounding box center [1535, 216] width 12 height 12
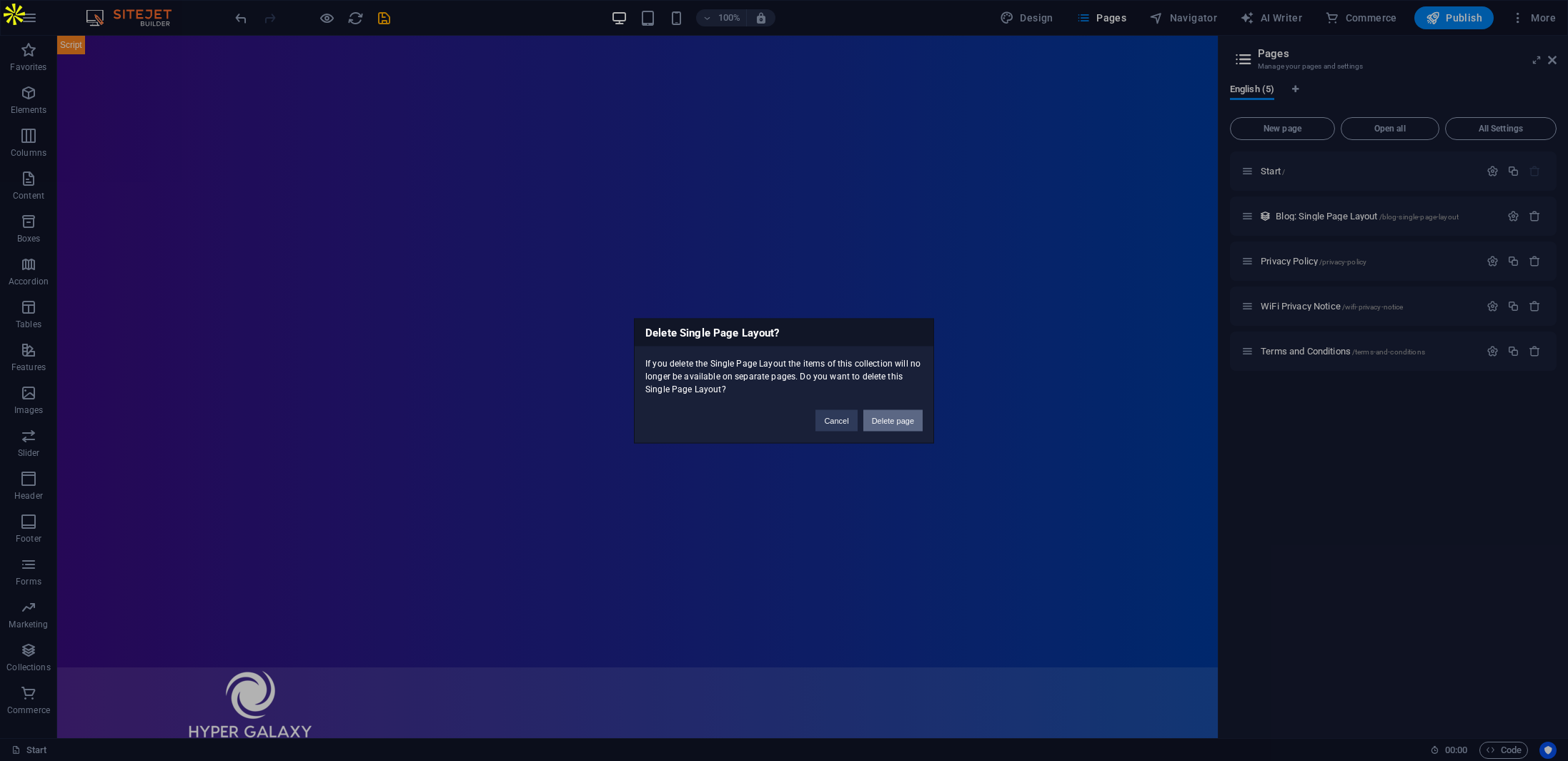
click at [901, 417] on button "Delete page" at bounding box center [893, 420] width 59 height 22
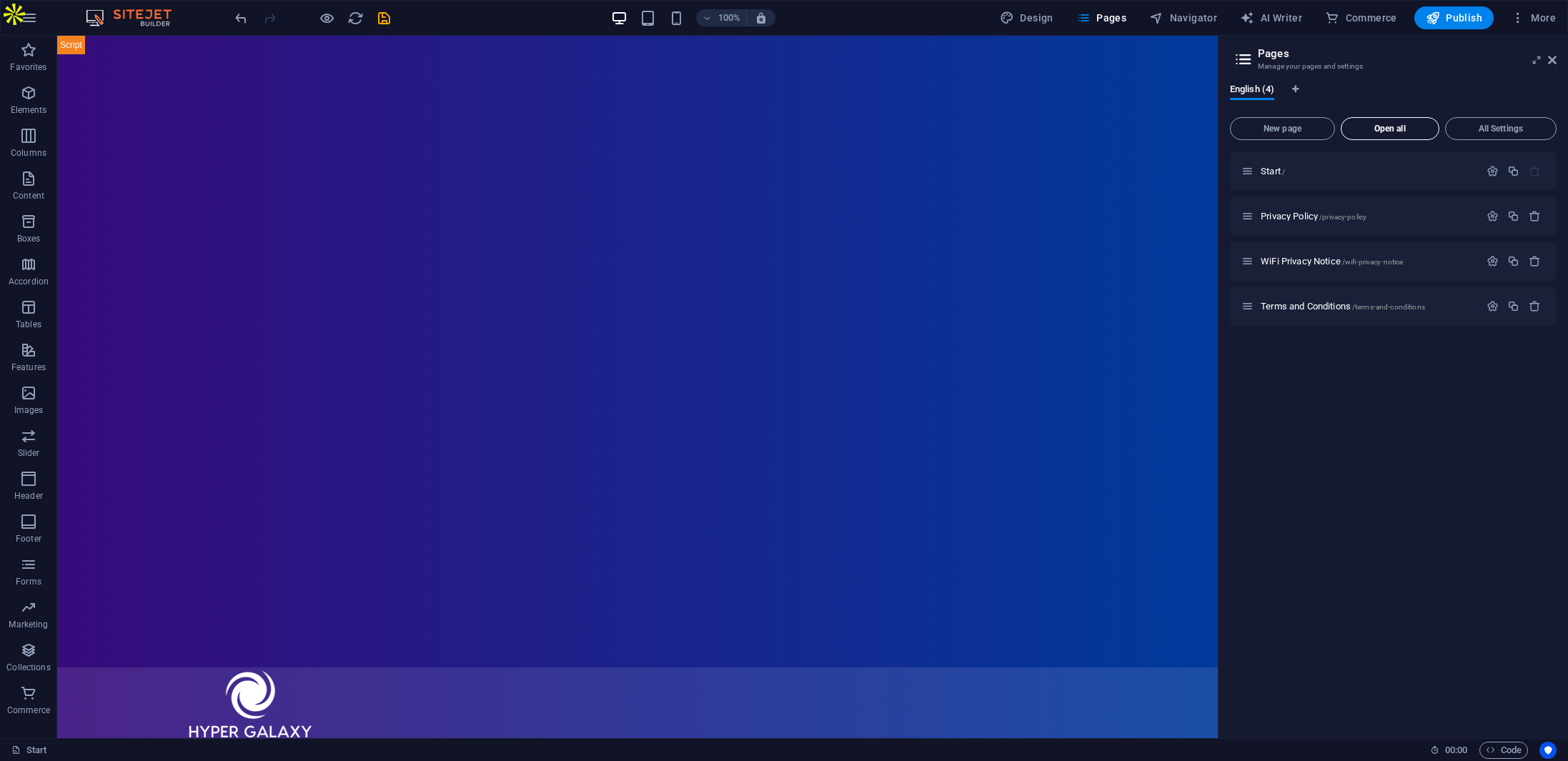
click at [1400, 132] on span "Open all" at bounding box center [1390, 128] width 86 height 9
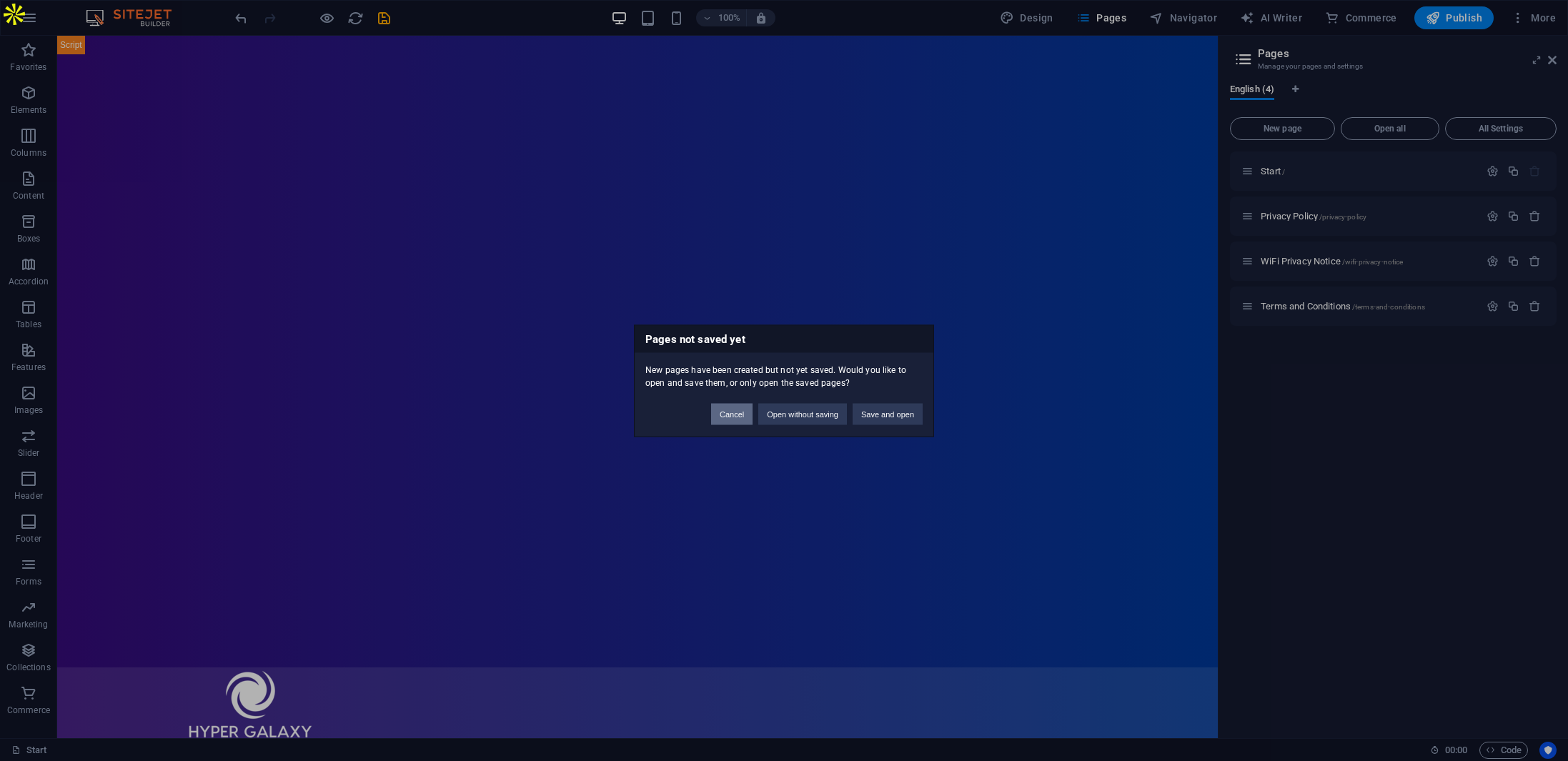
click at [735, 410] on button "Cancel" at bounding box center [732, 414] width 41 height 22
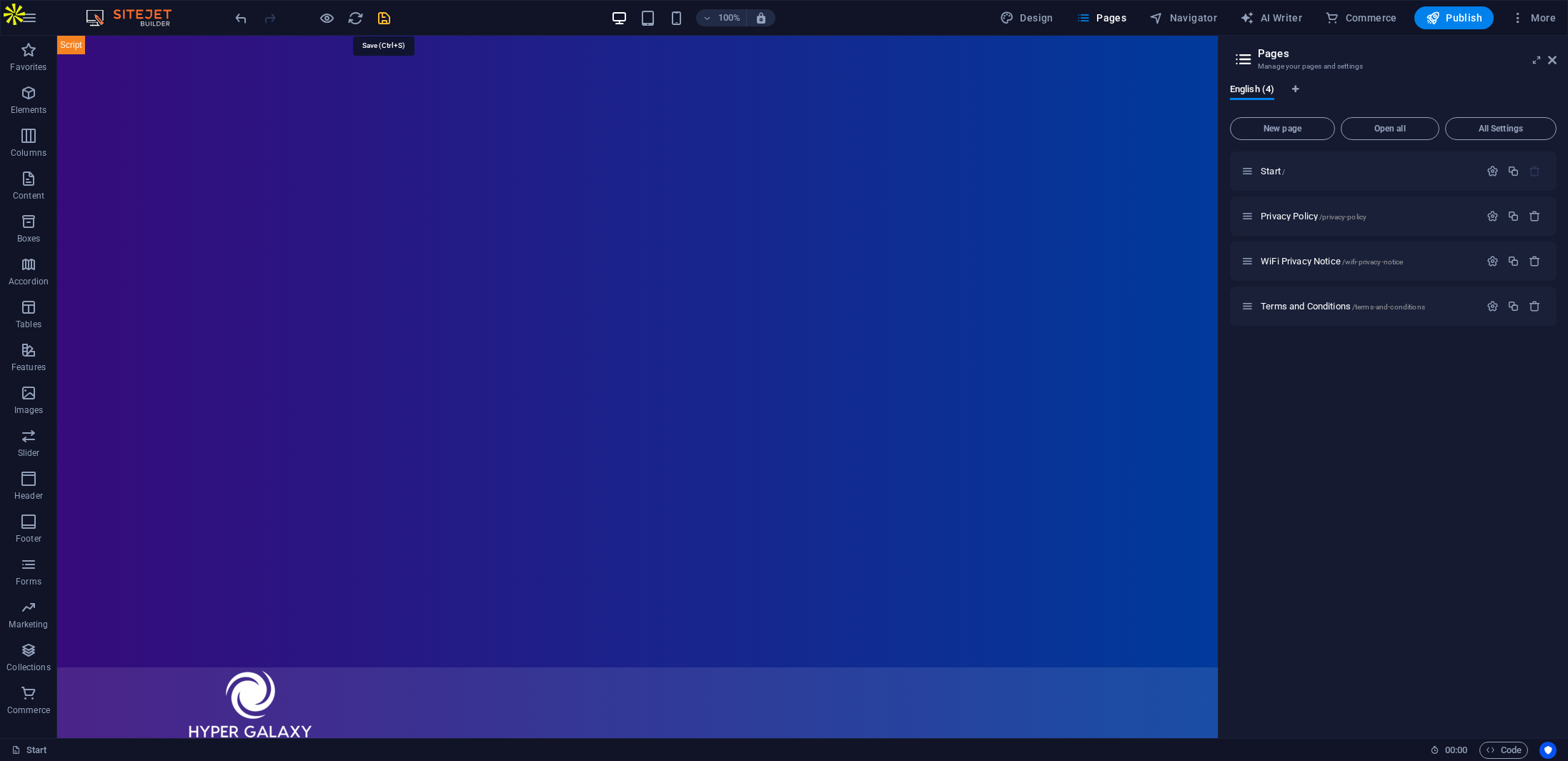
click at [383, 19] on icon "save" at bounding box center [384, 18] width 16 height 16
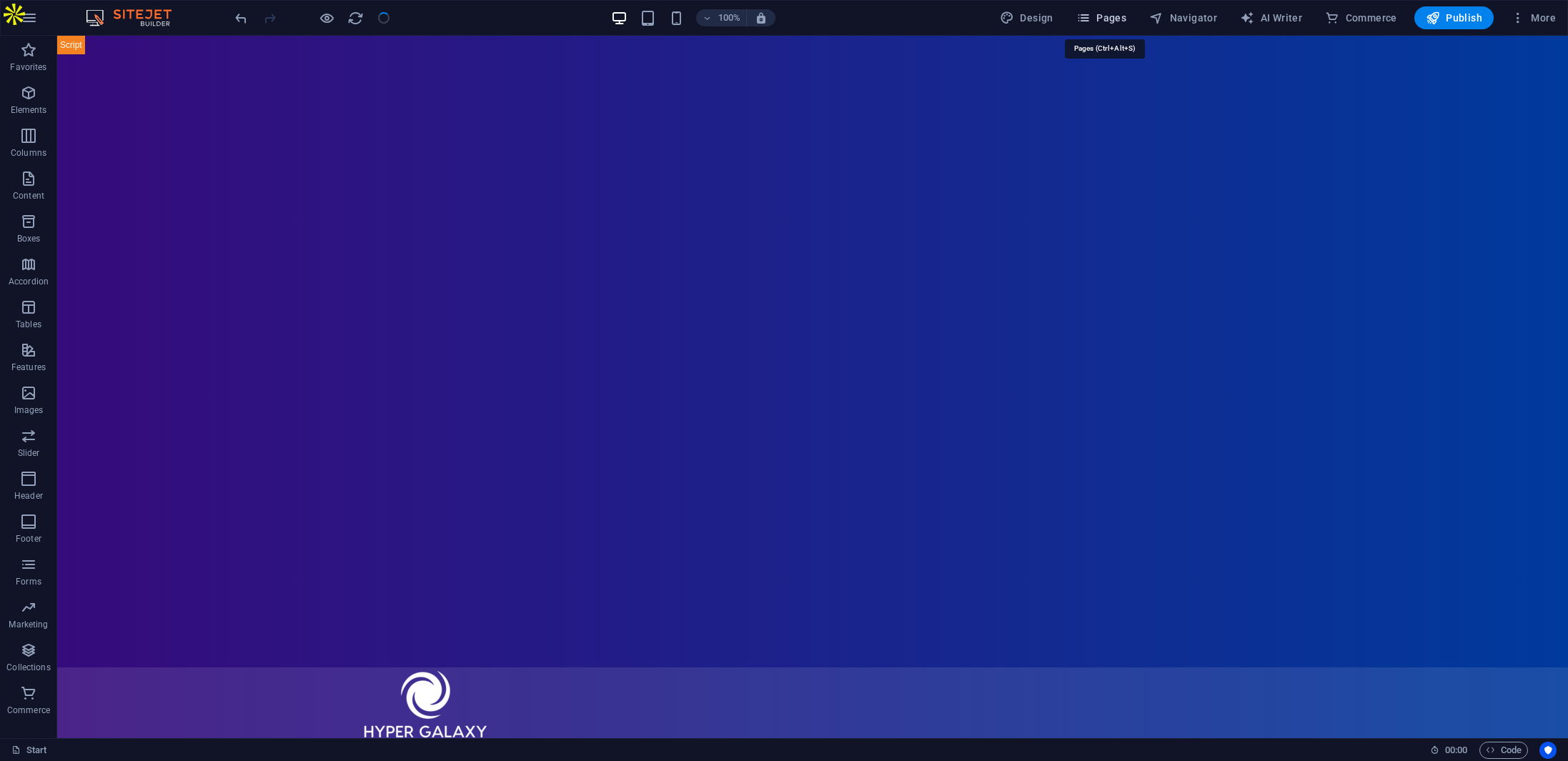
click at [1109, 11] on span "Pages" at bounding box center [1102, 17] width 50 height 15
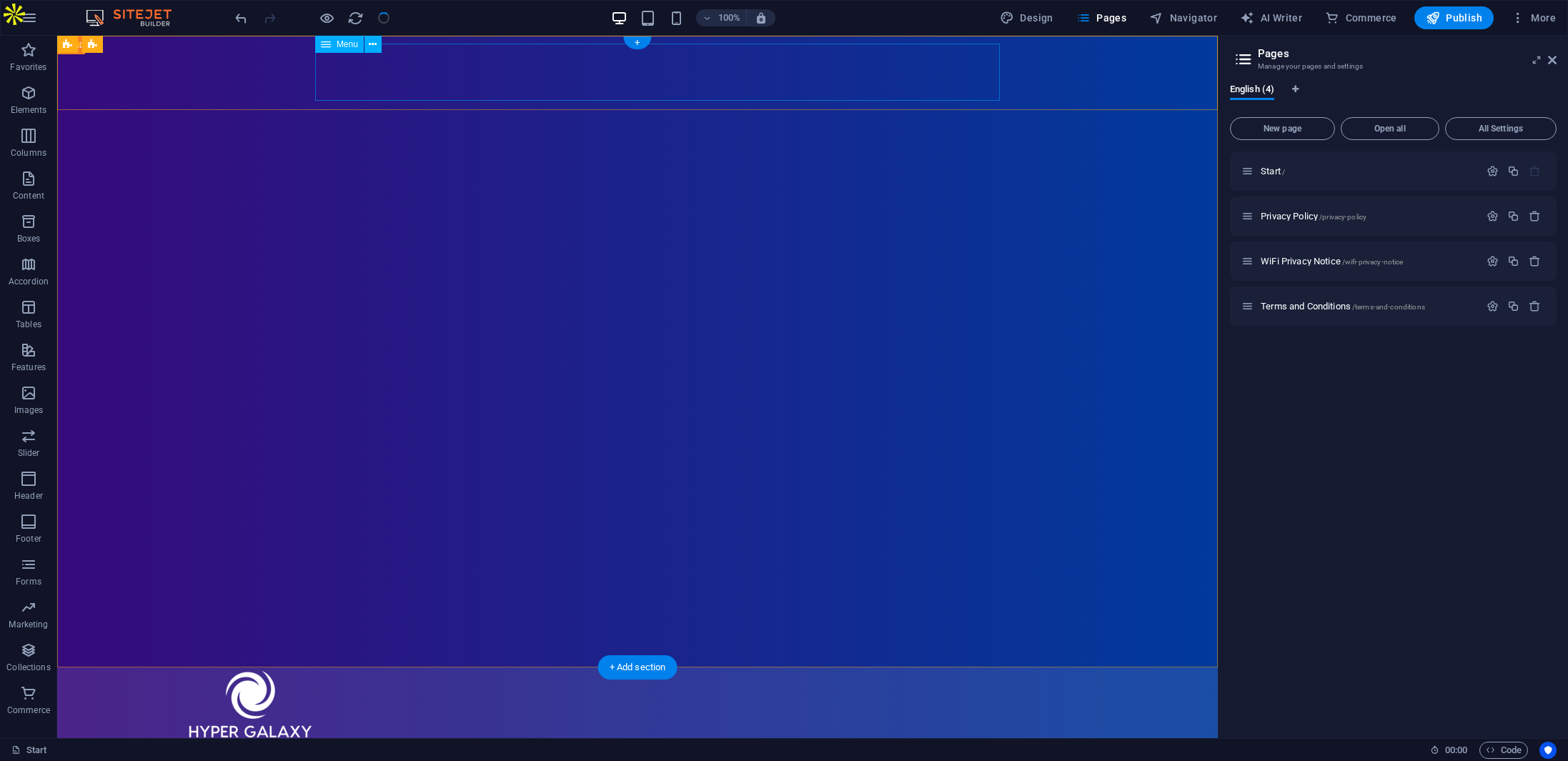
click at [777, 741] on nav "Home About Blog" at bounding box center [638, 770] width 903 height 57
click at [799, 741] on nav "Home About Blog" at bounding box center [638, 770] width 903 height 57
select select
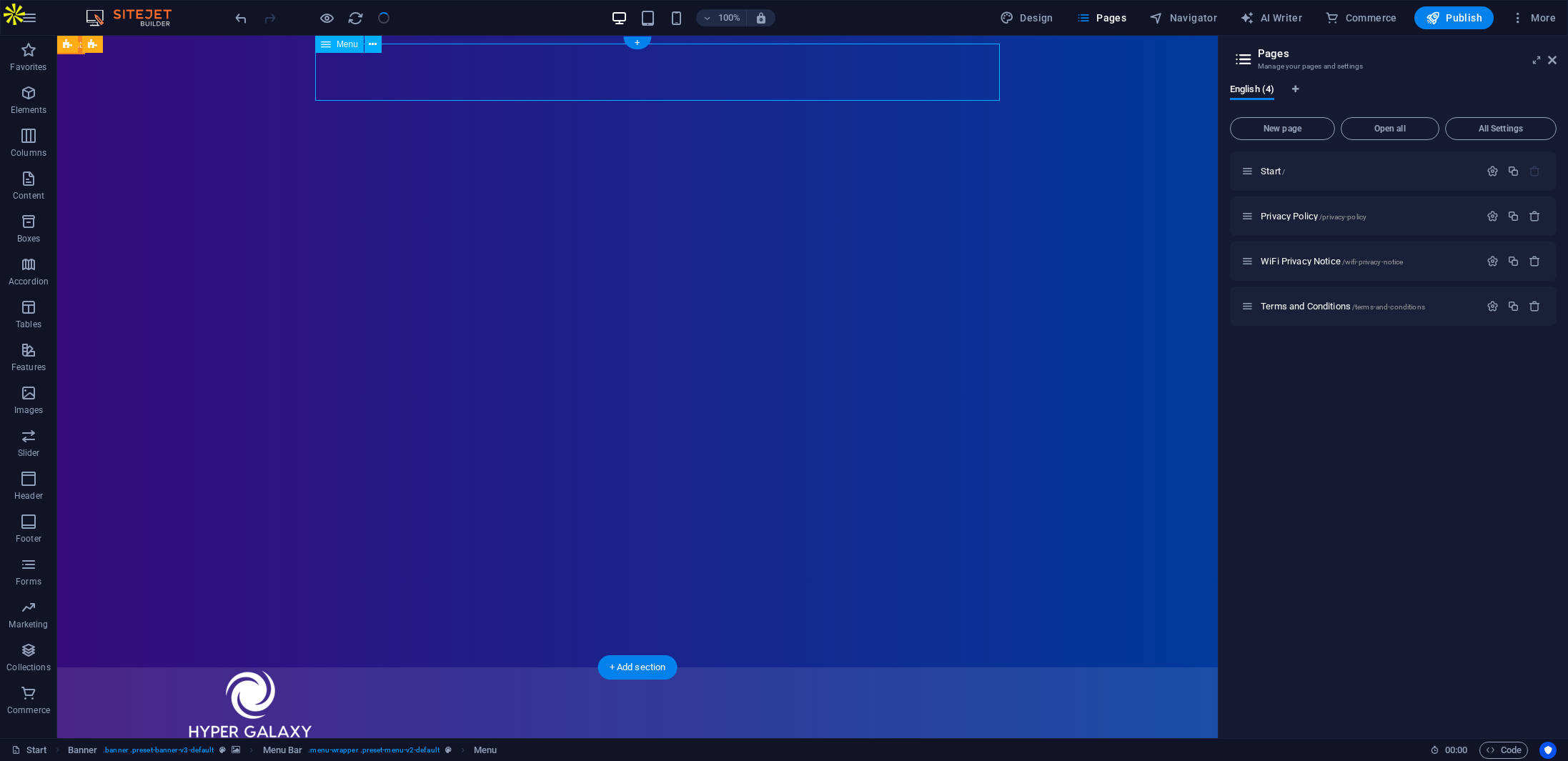
select select
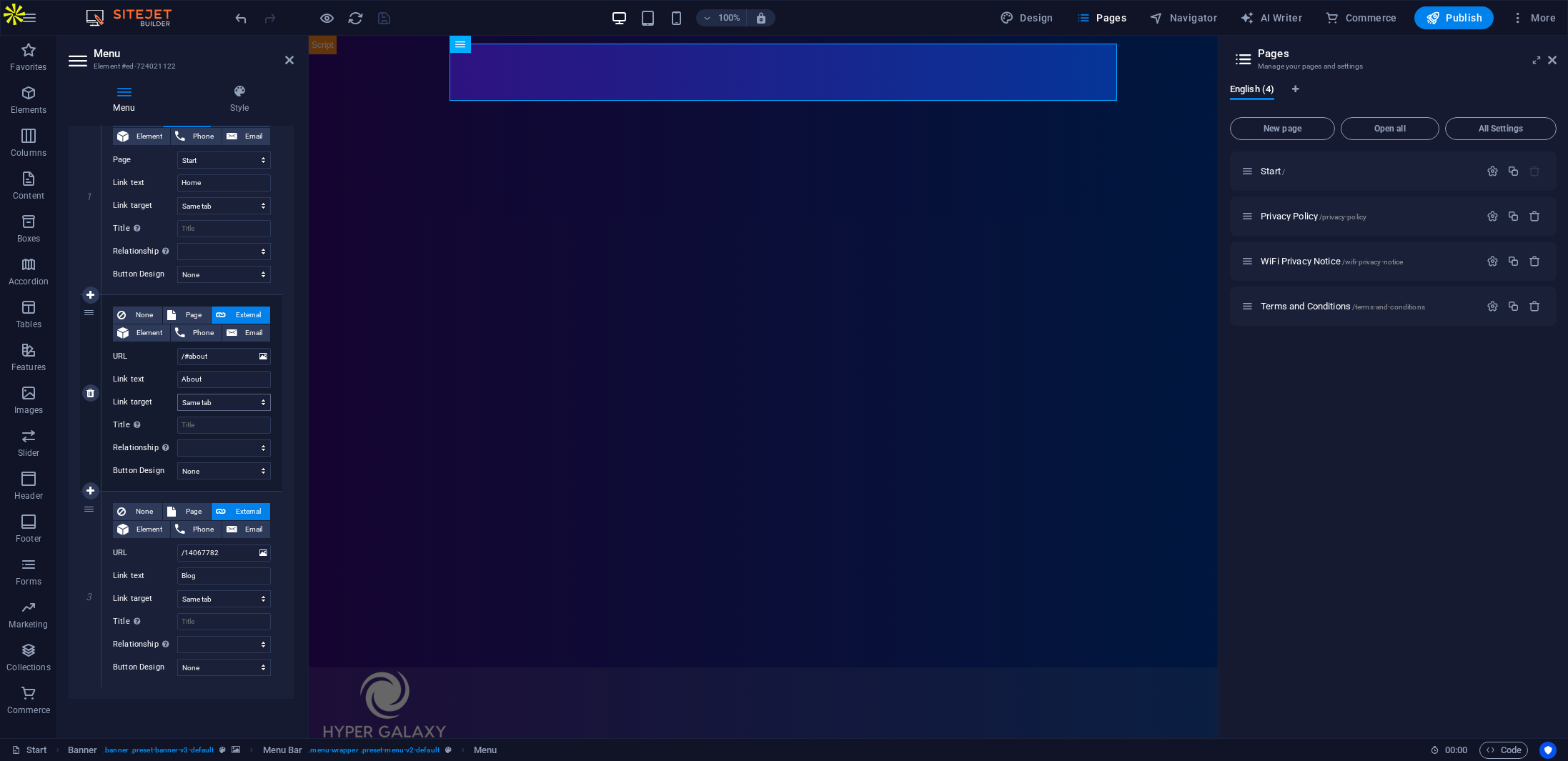
scroll to position [164, 0]
click at [86, 590] on icon at bounding box center [90, 589] width 8 height 10
select select
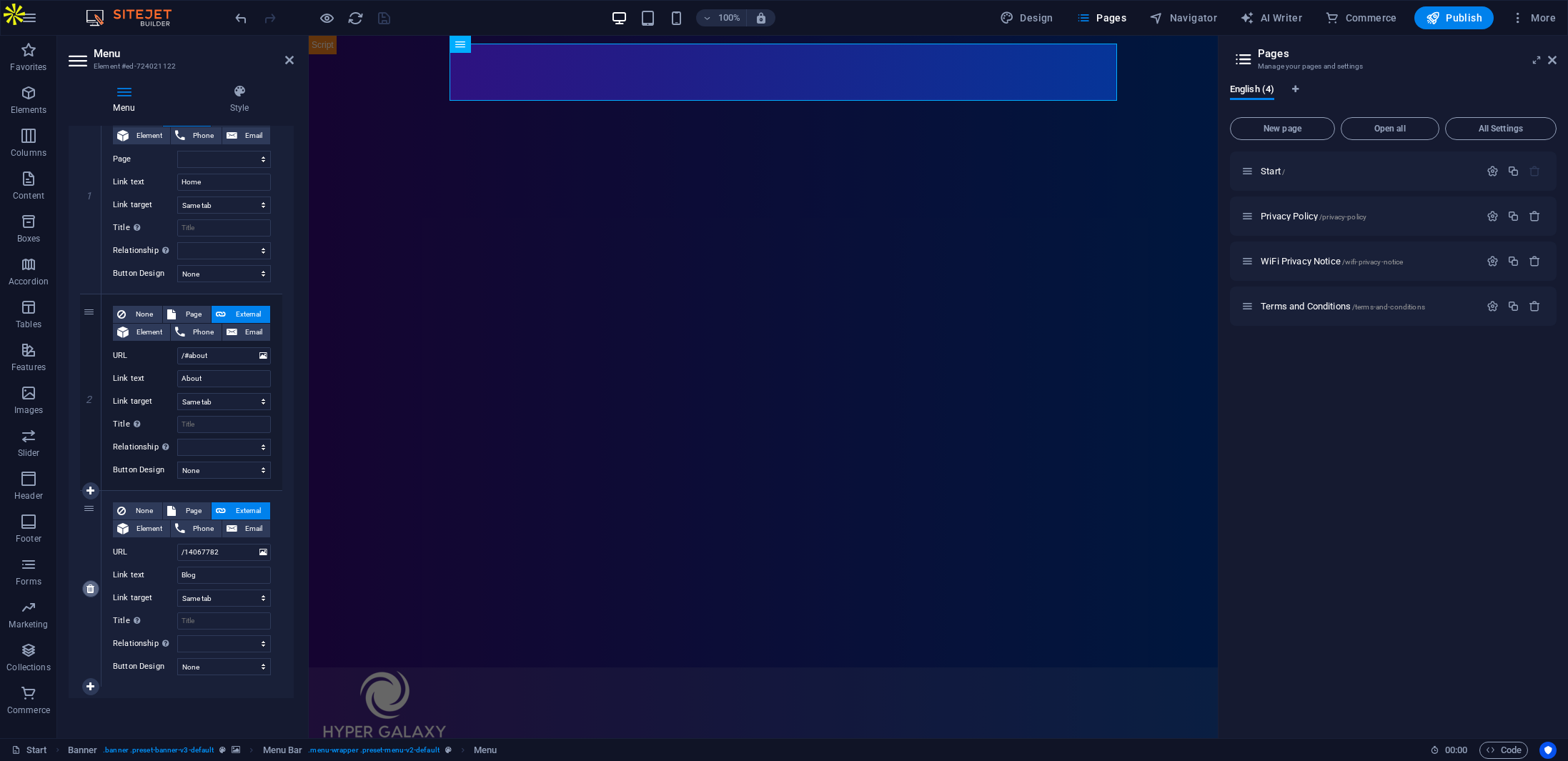
scroll to position [0, 0]
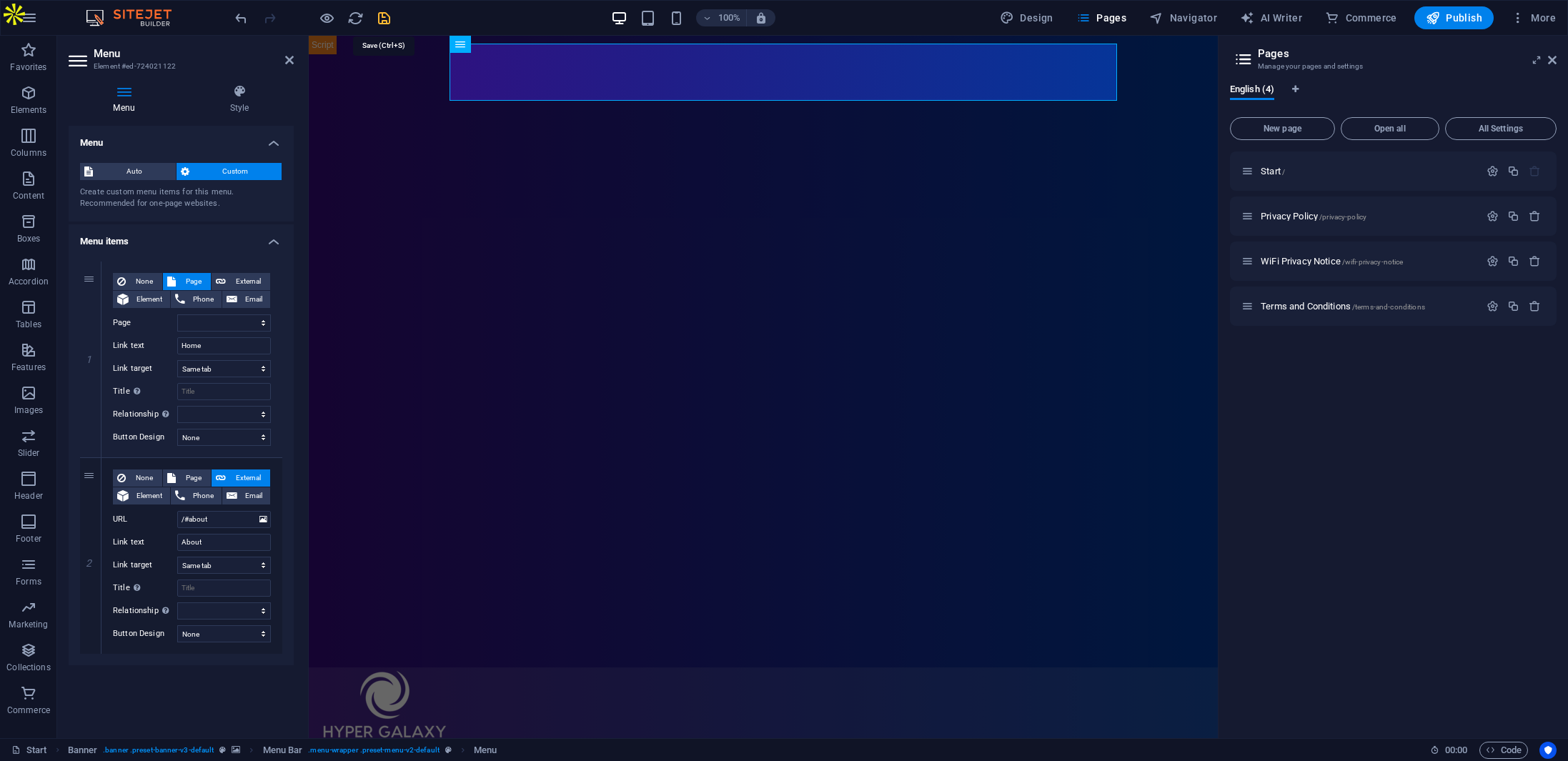
click at [382, 24] on icon "save" at bounding box center [384, 18] width 16 height 16
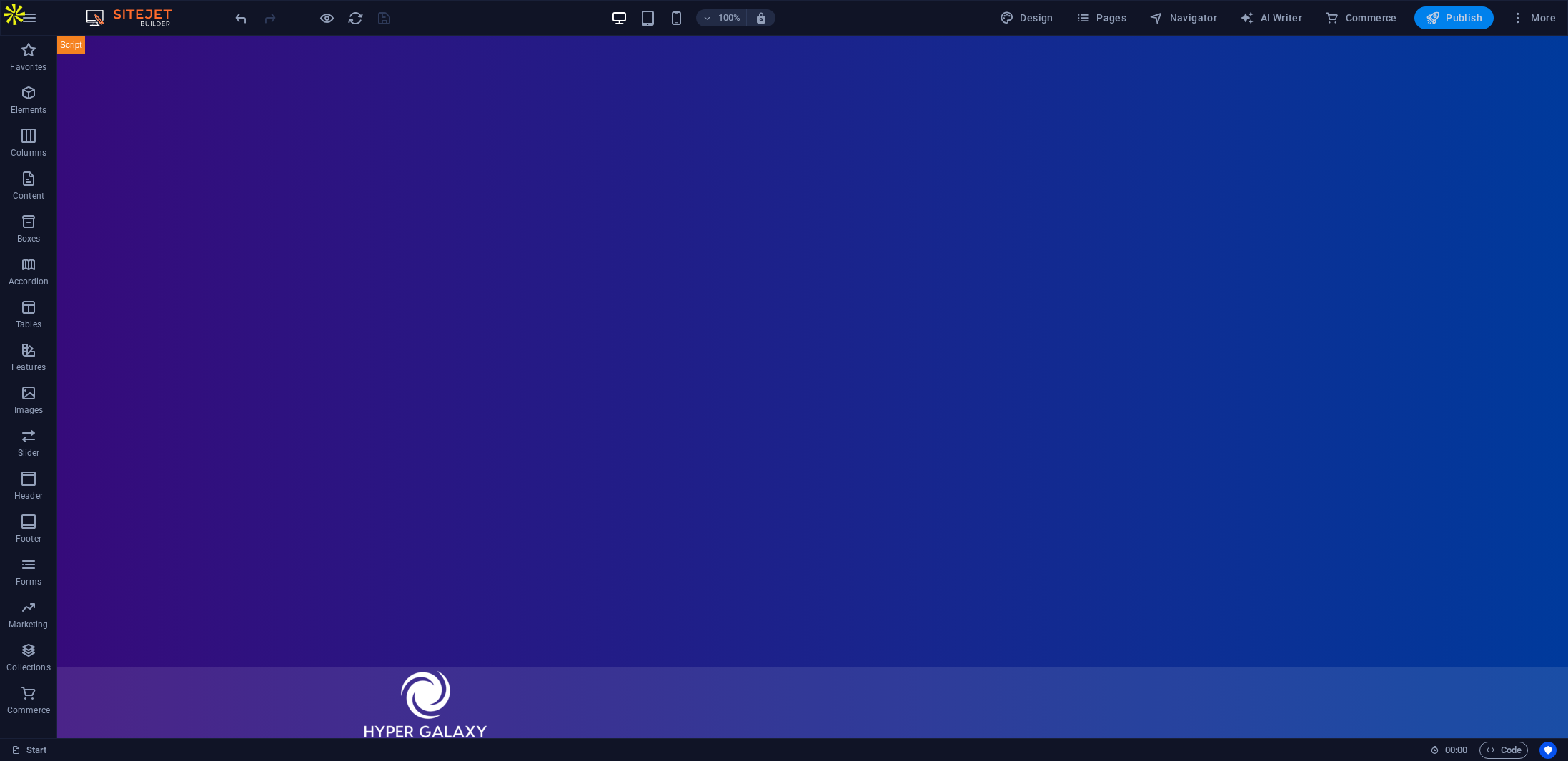
click at [1460, 19] on span "Publish" at bounding box center [1454, 17] width 57 height 15
